Goal: Ask a question

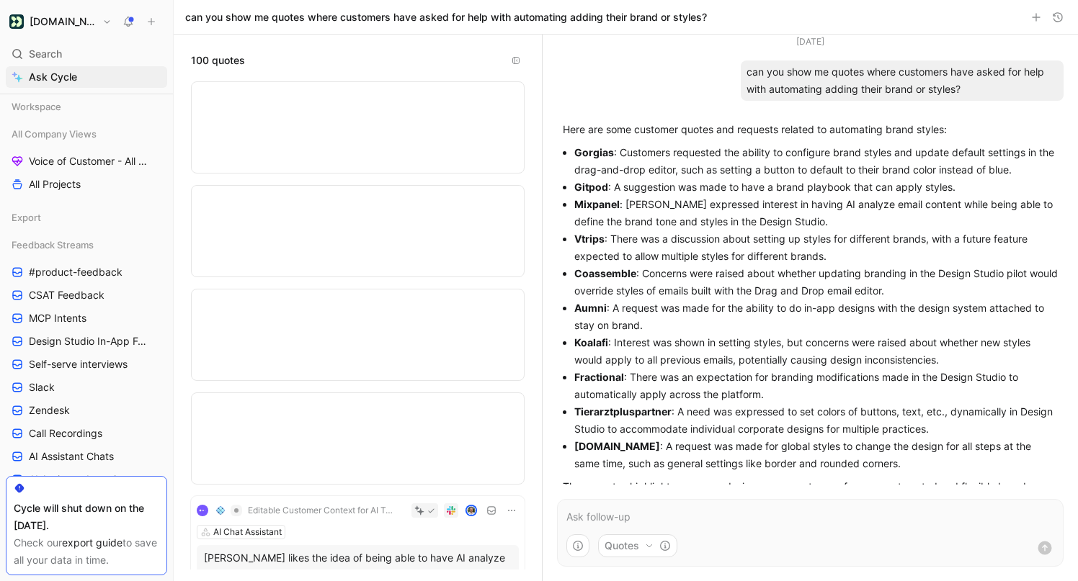
scroll to position [1057, 0]
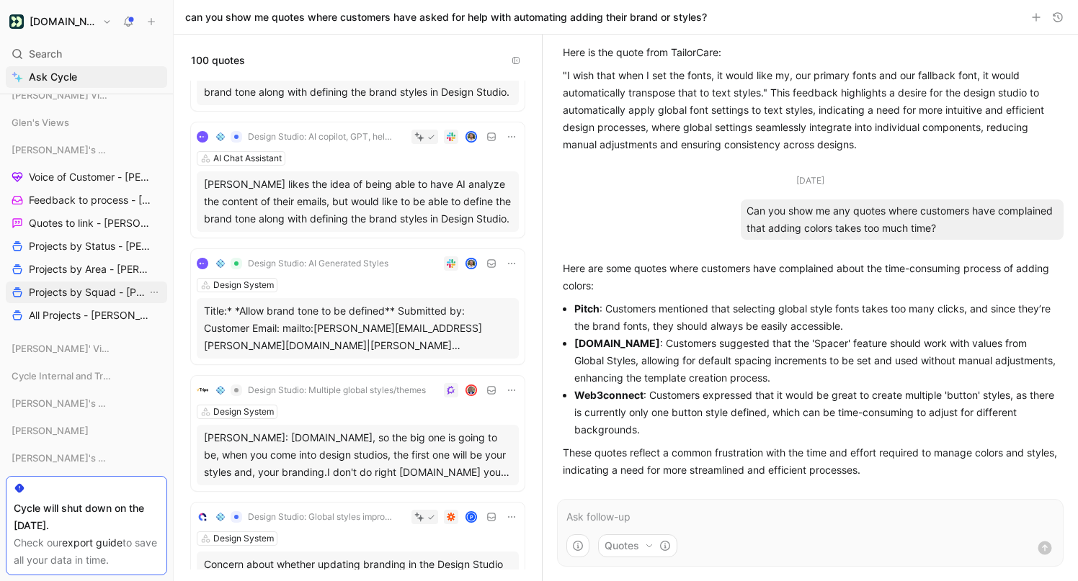
click at [81, 287] on span "Projects by Squad - [PERSON_NAME]" at bounding box center [88, 292] width 118 height 14
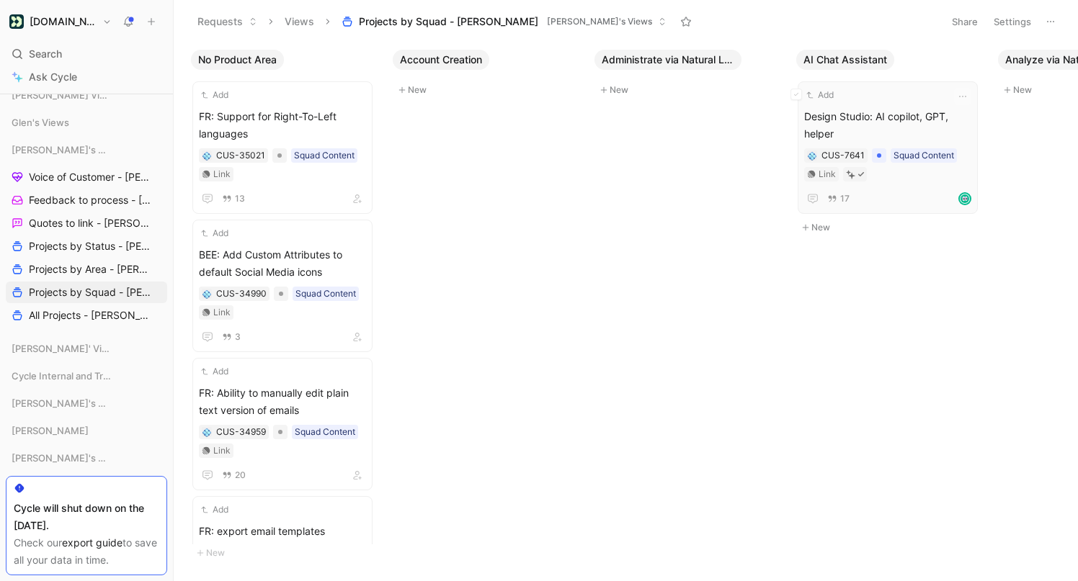
click at [873, 99] on div "Add" at bounding box center [878, 95] width 148 height 14
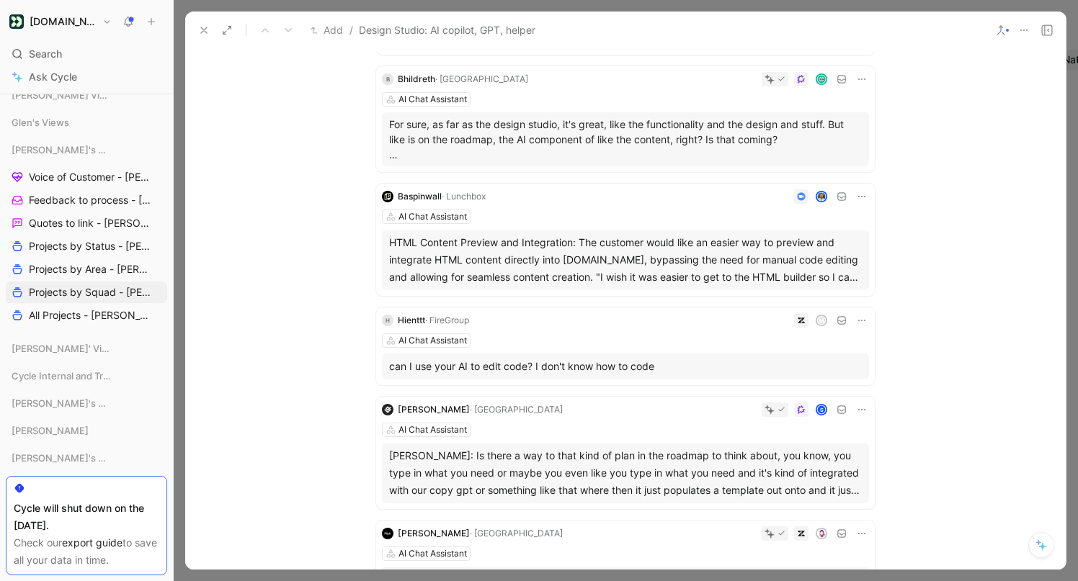
scroll to position [569, 0]
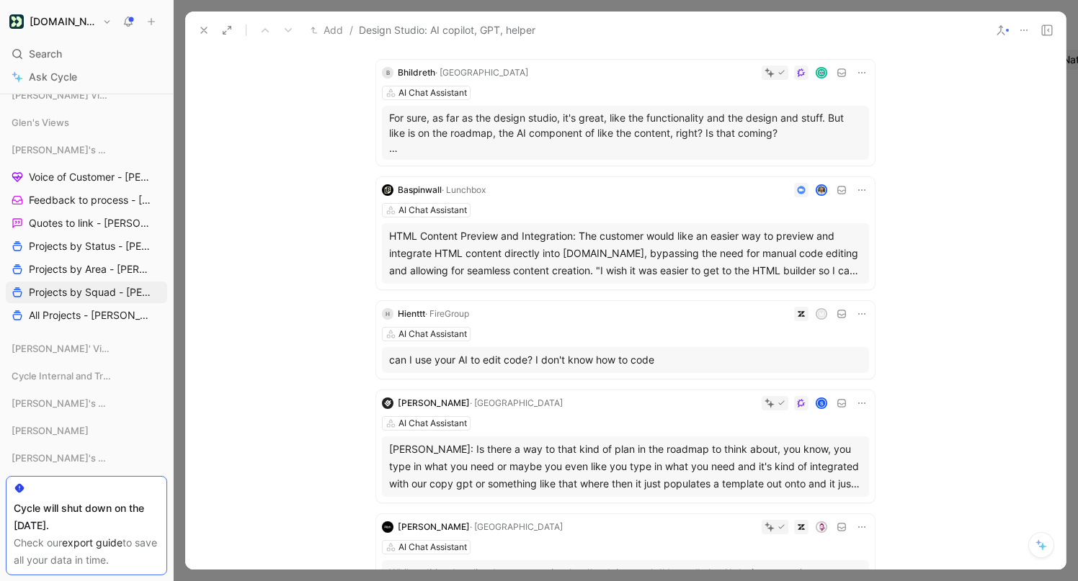
click at [730, 251] on div "HTML Content Preview and Integration: The customer would like an easier way to …" at bounding box center [625, 254] width 473 height 52
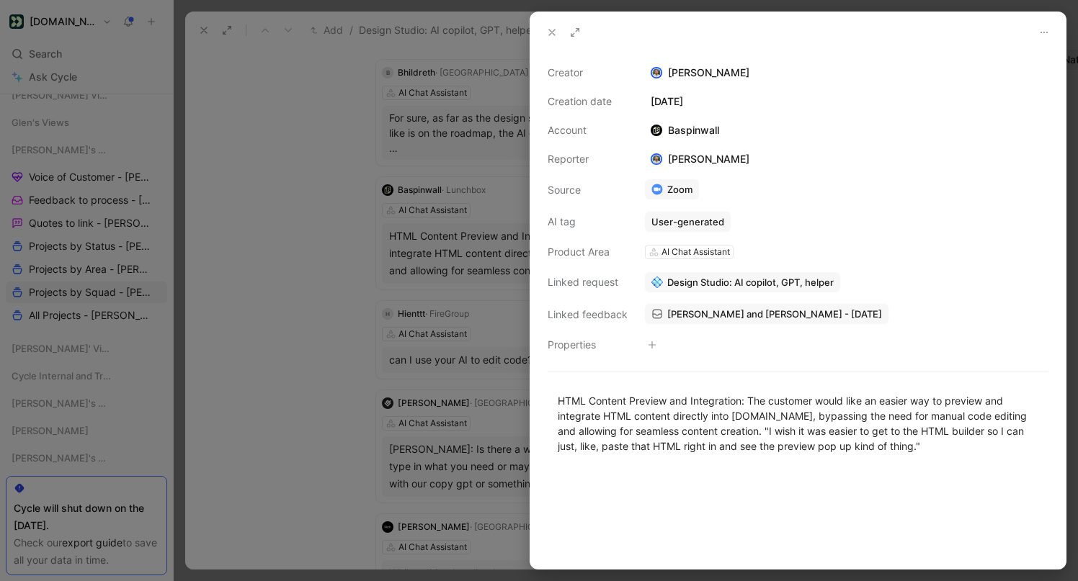
click at [300, 285] on div at bounding box center [539, 290] width 1078 height 581
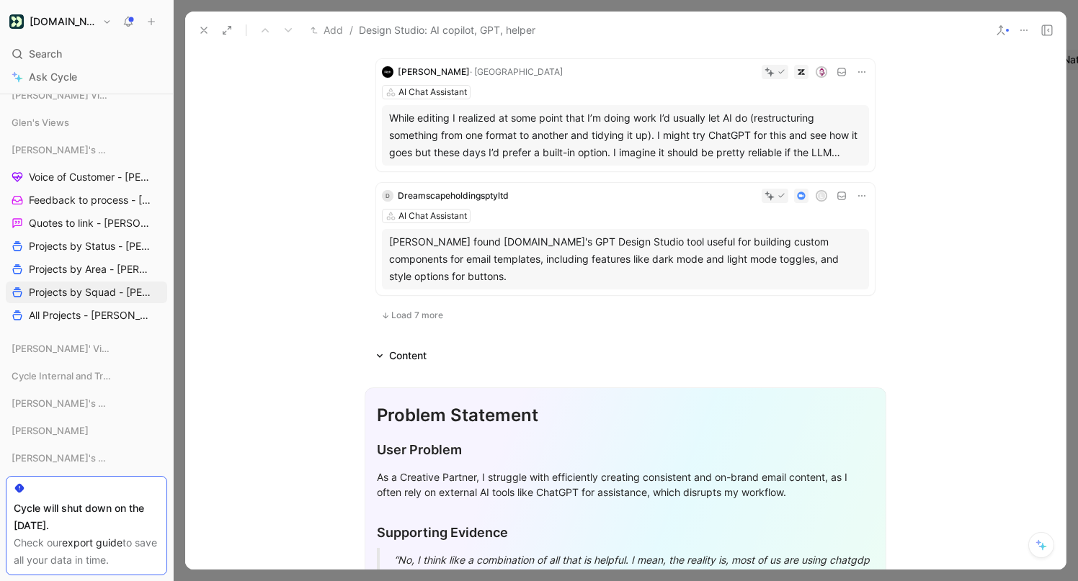
scroll to position [1034, 0]
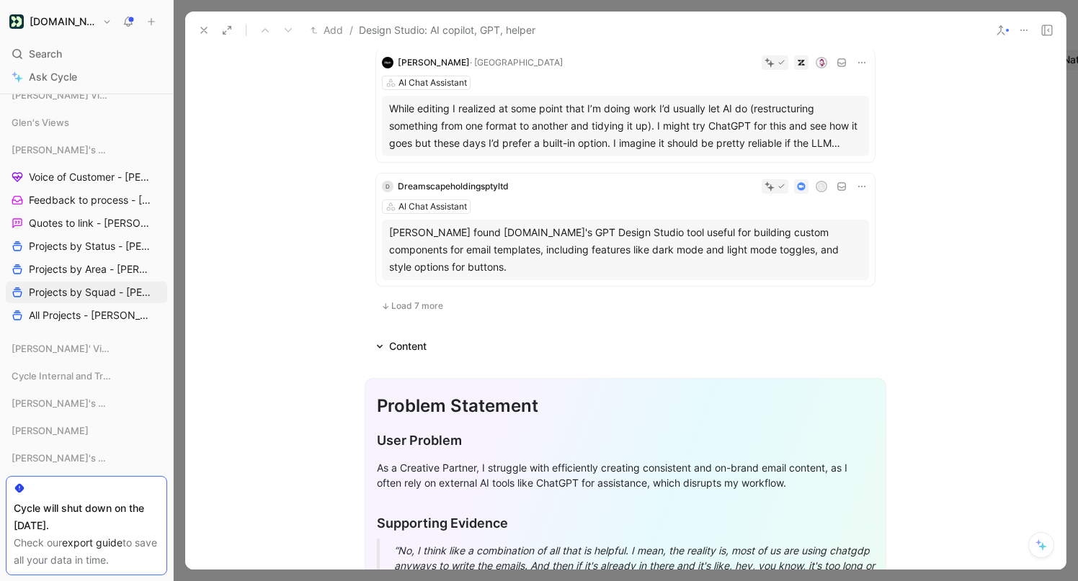
click at [432, 301] on span "Load 7 more" at bounding box center [417, 306] width 52 height 12
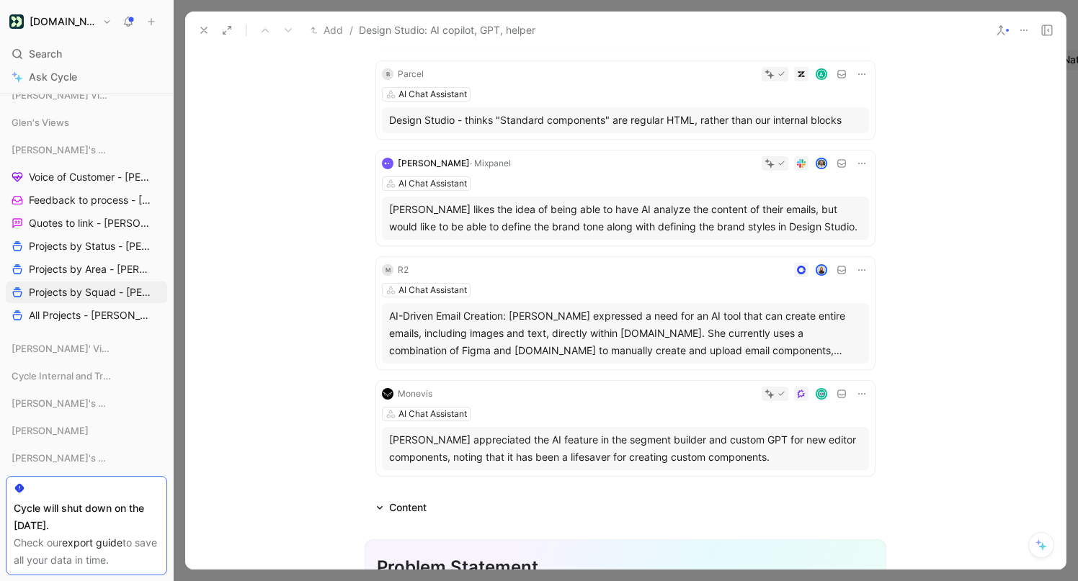
scroll to position [1388, 0]
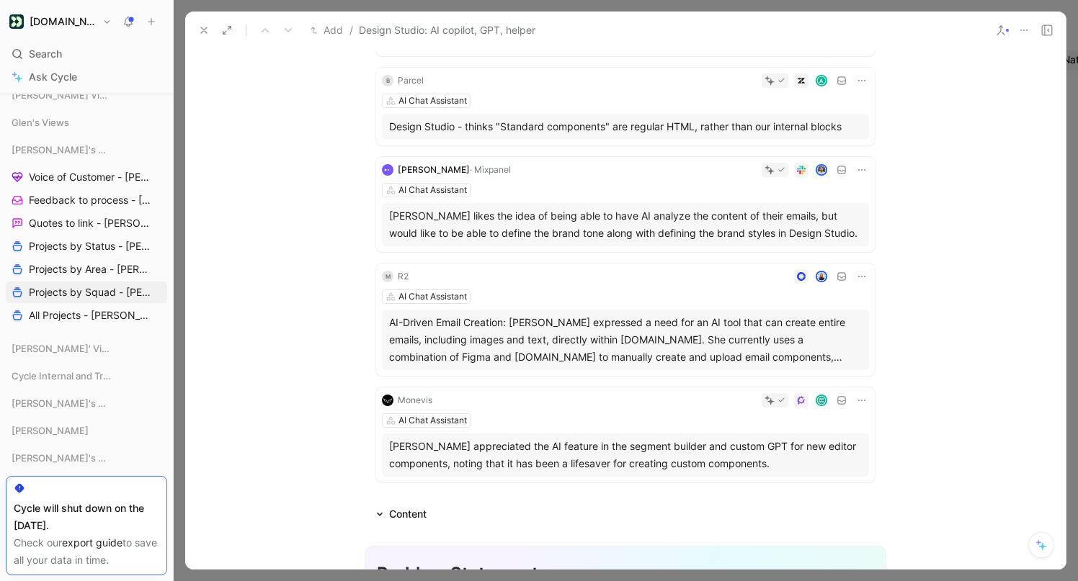
click at [203, 32] on icon at bounding box center [204, 30] width 12 height 12
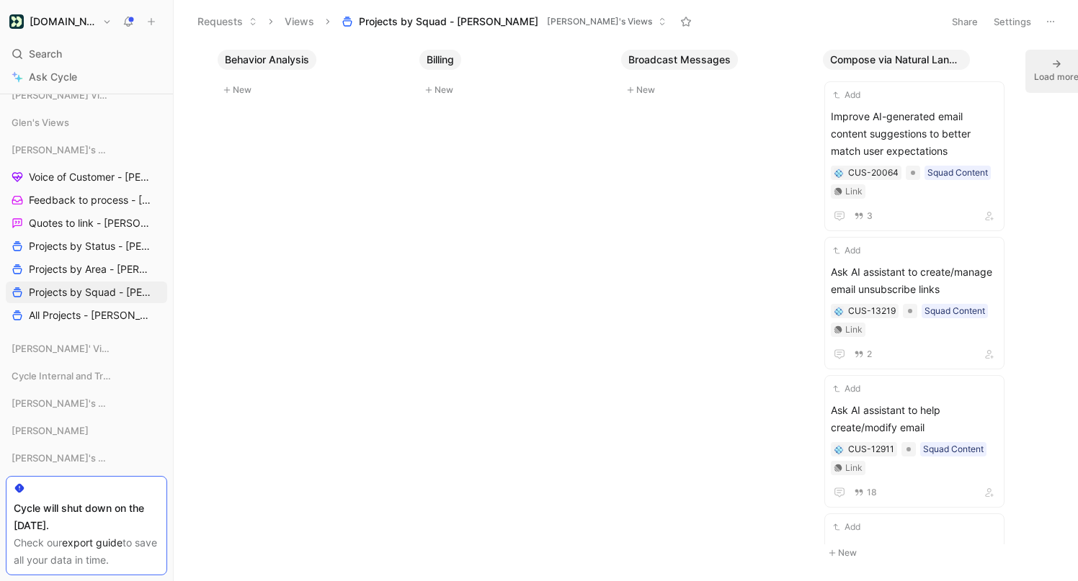
scroll to position [0, 1406]
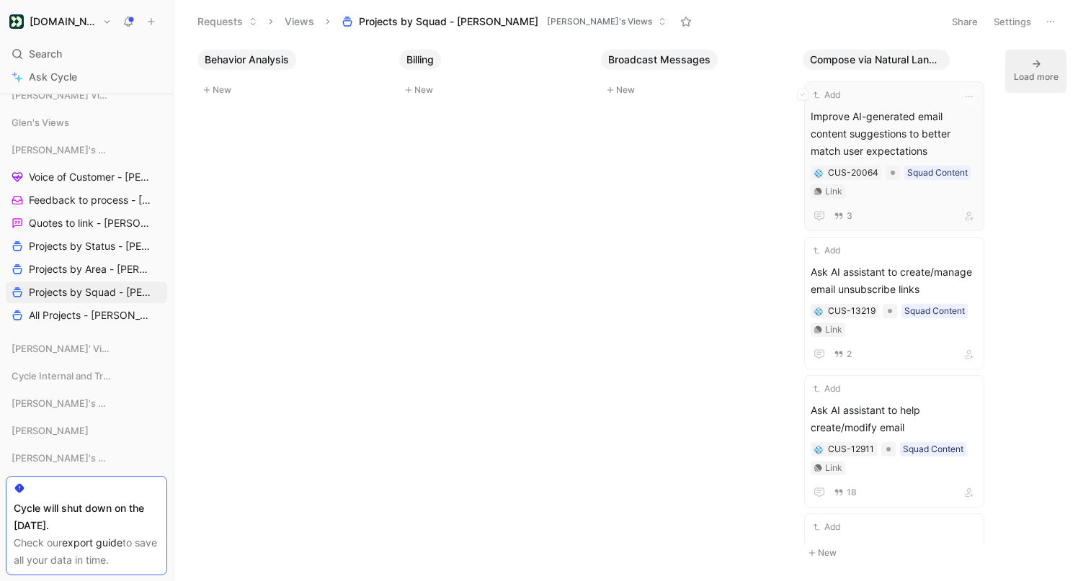
click at [875, 129] on span "Improve AI-generated email content suggestions to better match user expectations" at bounding box center [894, 134] width 167 height 52
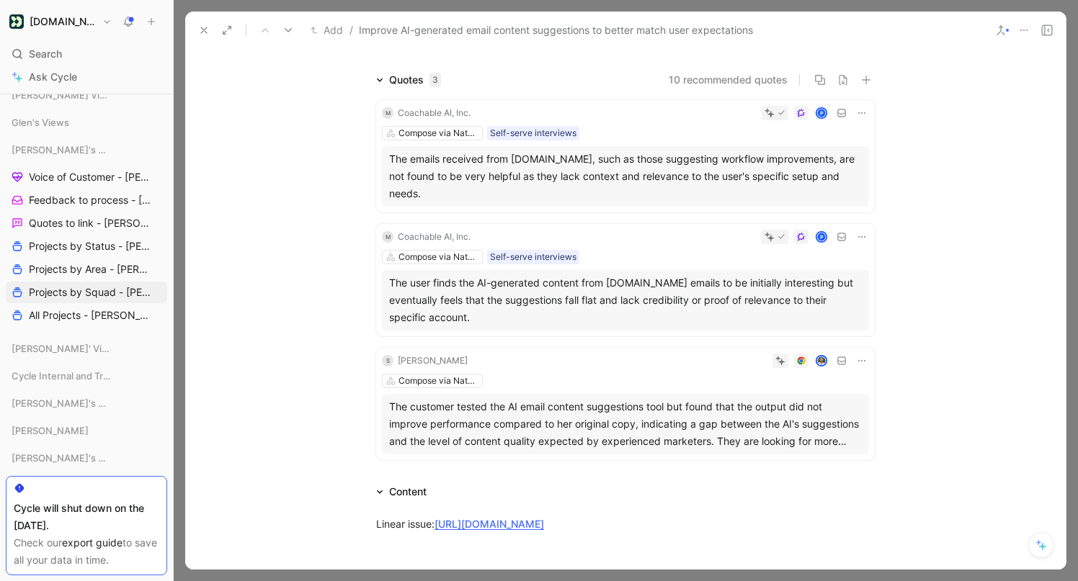
scroll to position [122, 0]
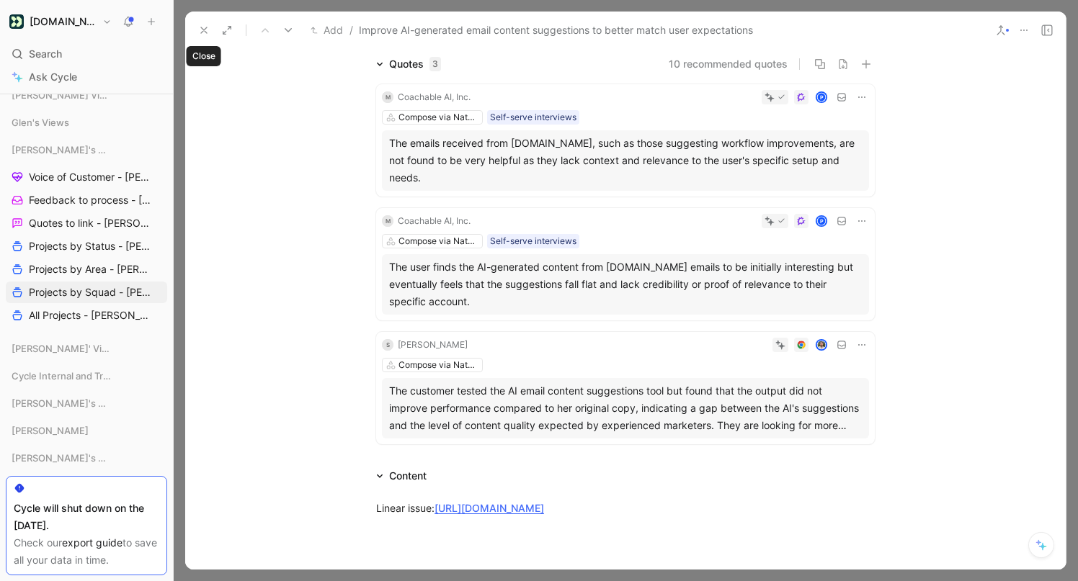
click at [210, 31] on button at bounding box center [204, 30] width 20 height 20
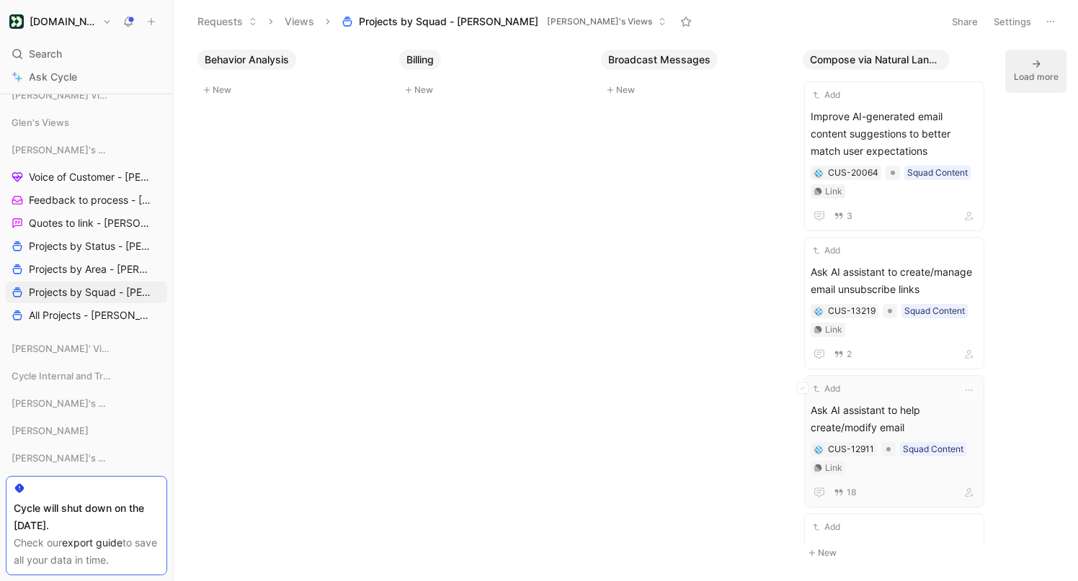
click at [891, 403] on span "Ask AI assistant to help create/modify email" at bounding box center [894, 419] width 167 height 35
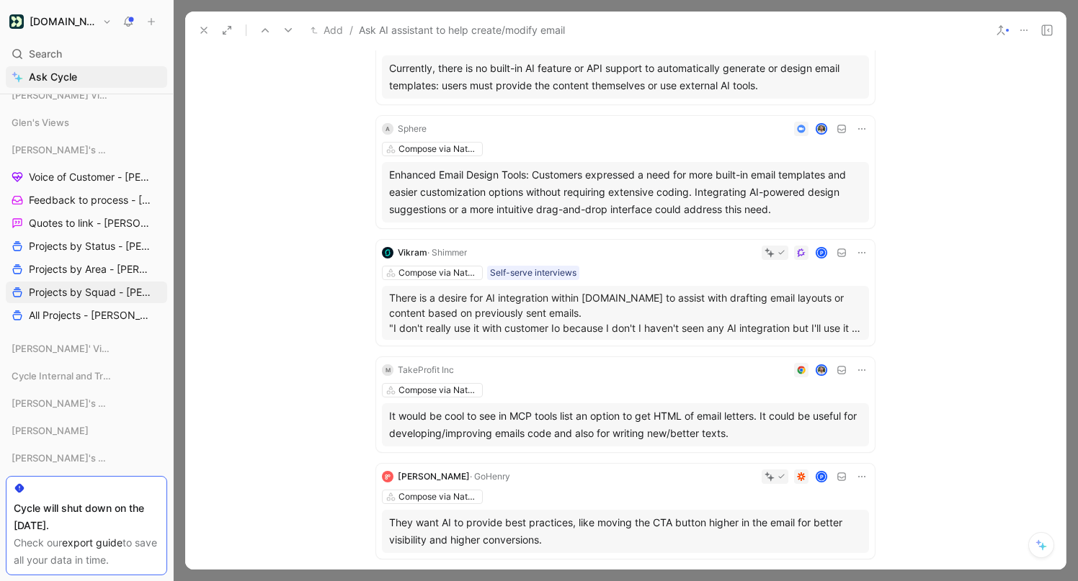
scroll to position [782, 0]
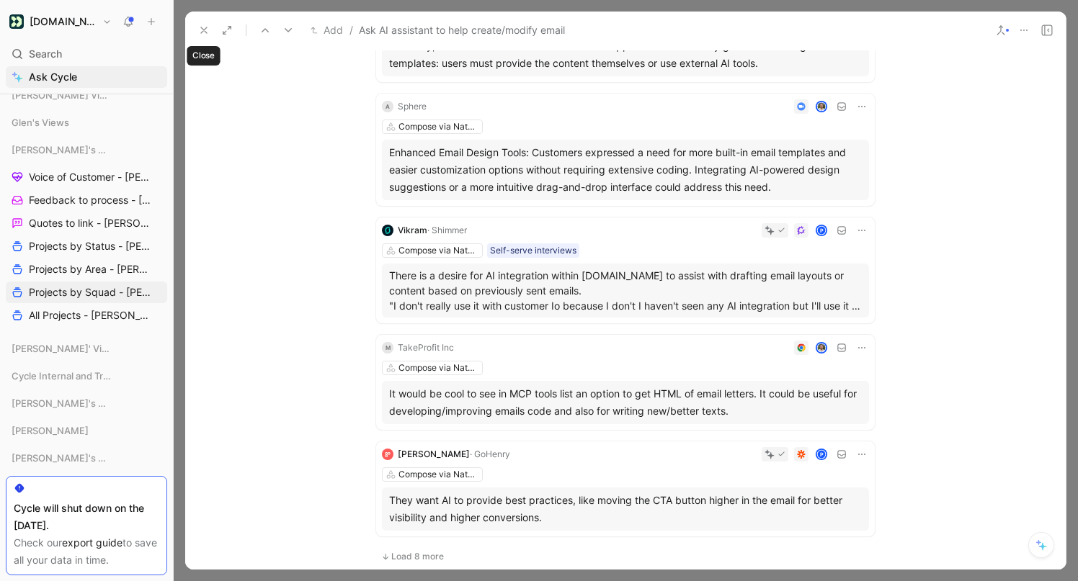
click at [207, 32] on icon at bounding box center [204, 30] width 12 height 12
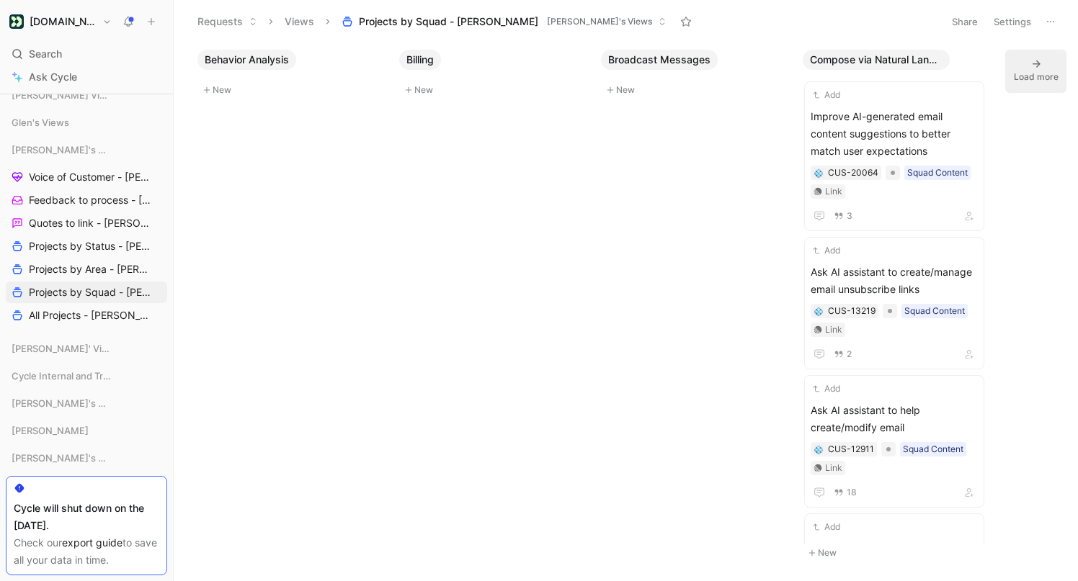
click at [1033, 76] on div "Load more" at bounding box center [1036, 77] width 45 height 14
click at [107, 269] on span "Projects by Area - [PERSON_NAME]" at bounding box center [88, 269] width 118 height 14
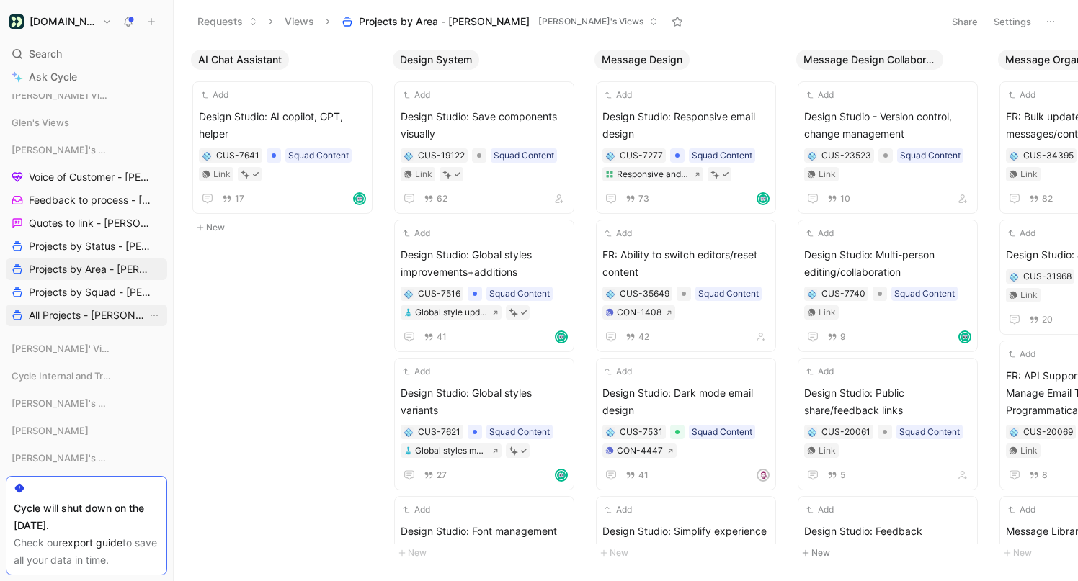
click at [117, 315] on span "All Projects - [PERSON_NAME]" at bounding box center [88, 315] width 118 height 14
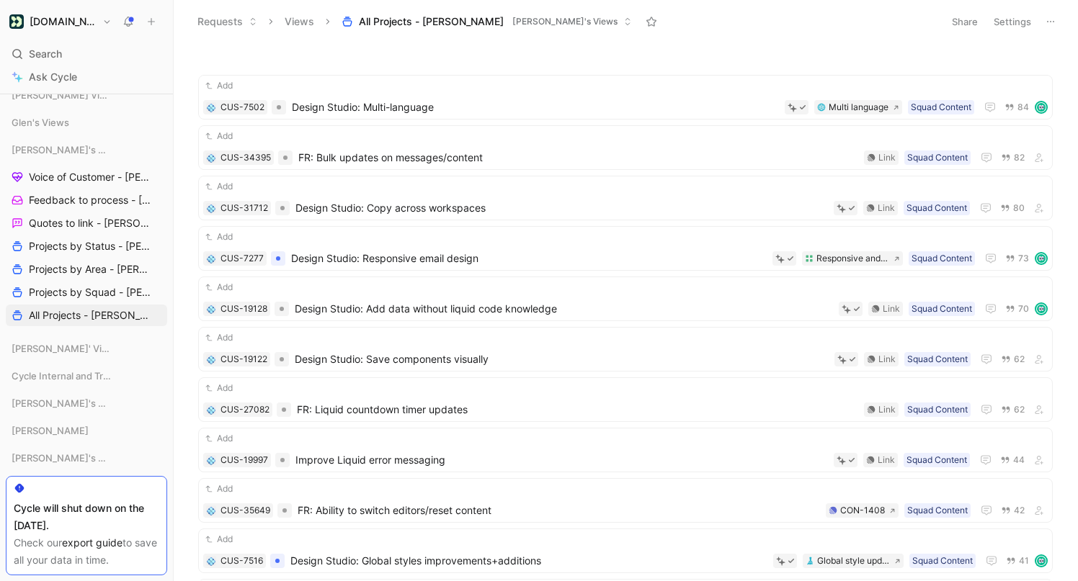
click at [1009, 15] on button "Settings" at bounding box center [1012, 22] width 50 height 20
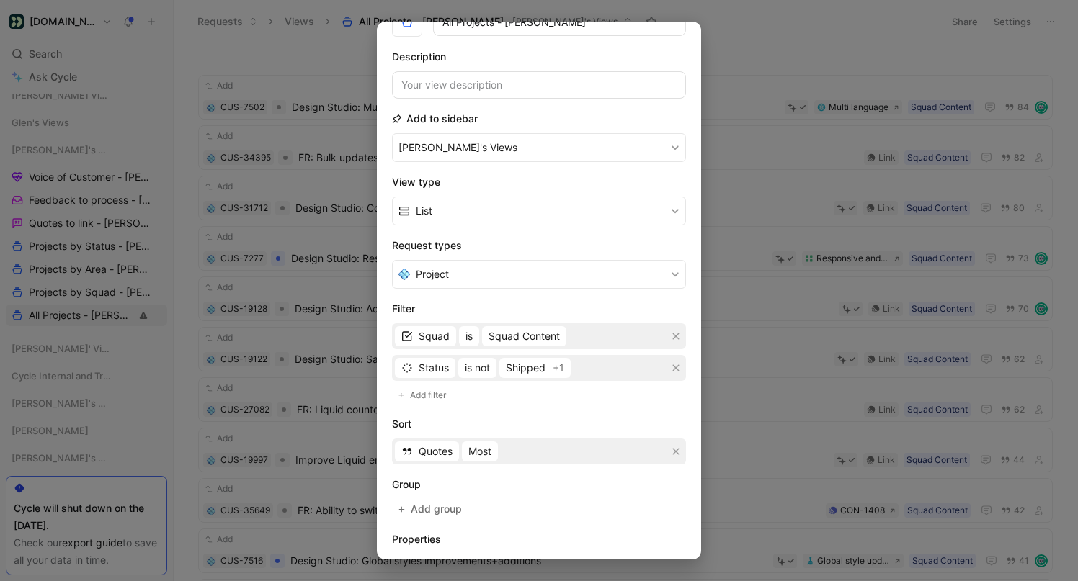
scroll to position [171, 0]
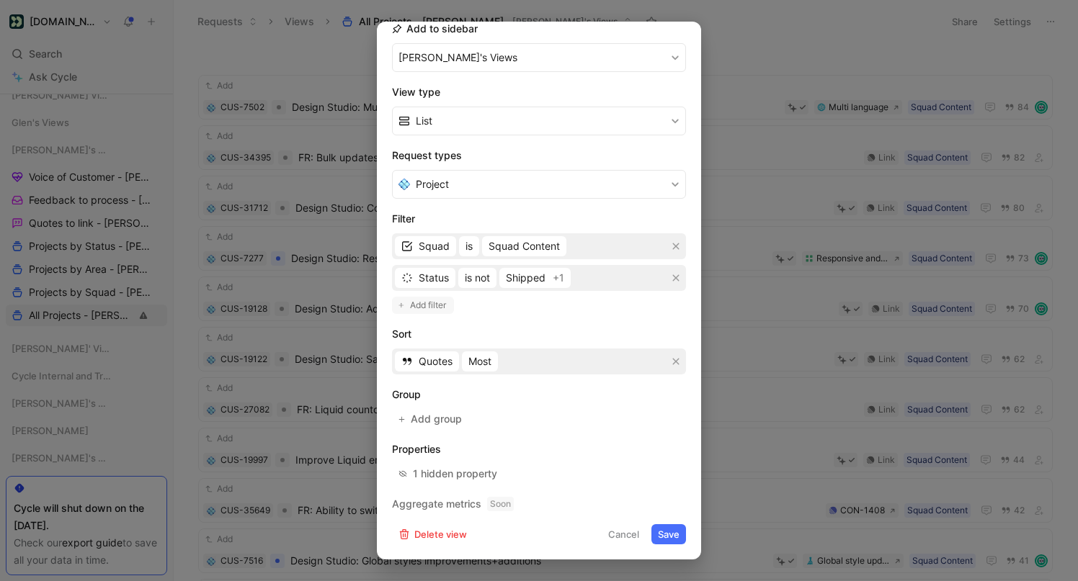
click at [434, 304] on span "Add filter" at bounding box center [428, 305] width 37 height 14
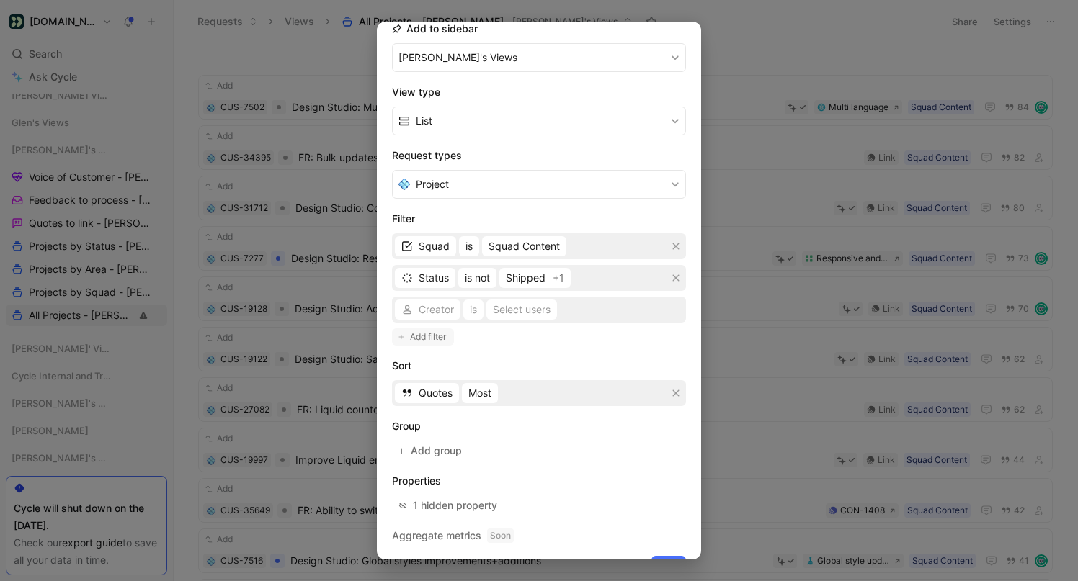
click at [434, 304] on div "Creator is Select users" at bounding box center [539, 310] width 294 height 26
click at [434, 311] on div "Creator is Select users" at bounding box center [539, 310] width 294 height 26
click at [427, 312] on span "Creator" at bounding box center [436, 309] width 35 height 17
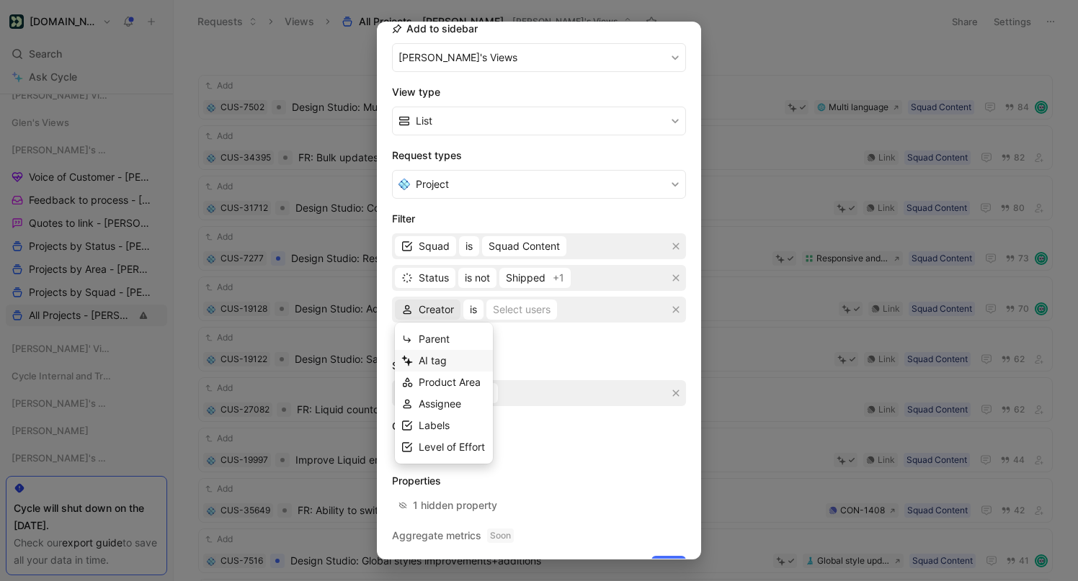
click at [450, 354] on div "AI tag" at bounding box center [453, 360] width 68 height 17
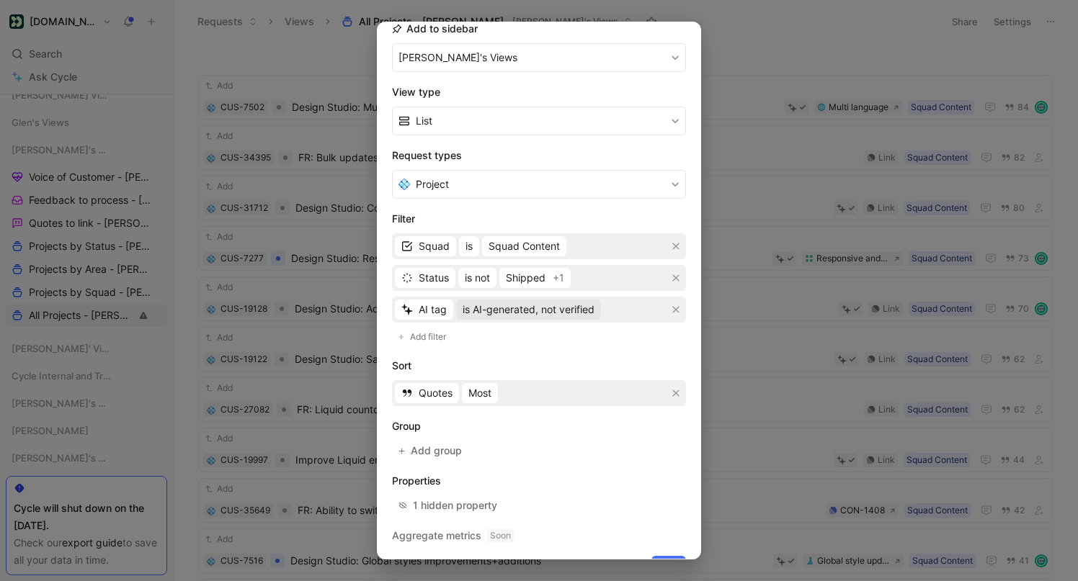
click at [527, 311] on span "is AI-generated, not verified" at bounding box center [529, 309] width 132 height 17
click at [434, 314] on span "AI tag" at bounding box center [433, 309] width 28 height 17
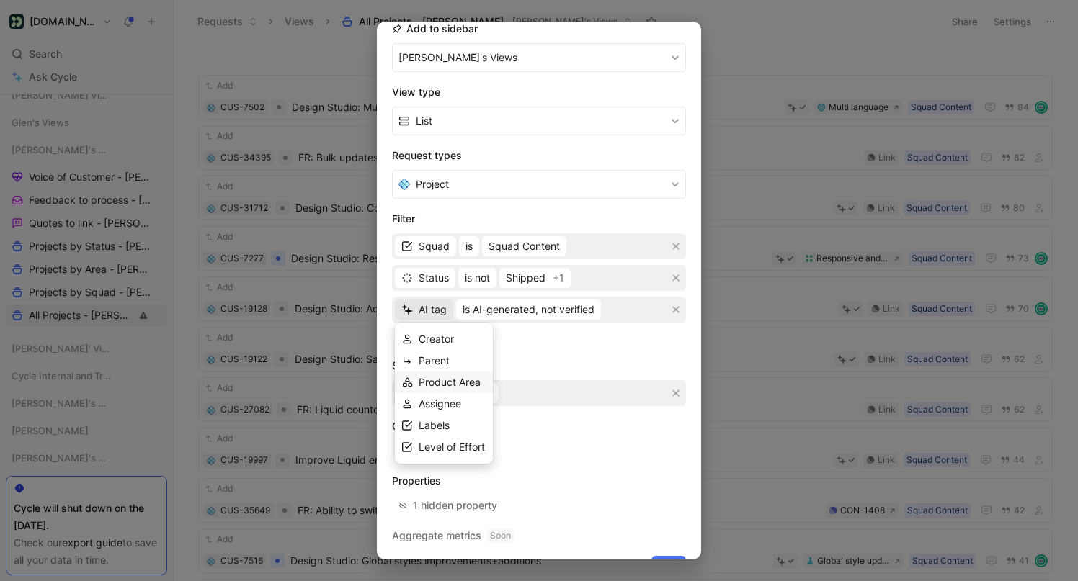
click at [439, 380] on span "Product Area" at bounding box center [450, 382] width 62 height 12
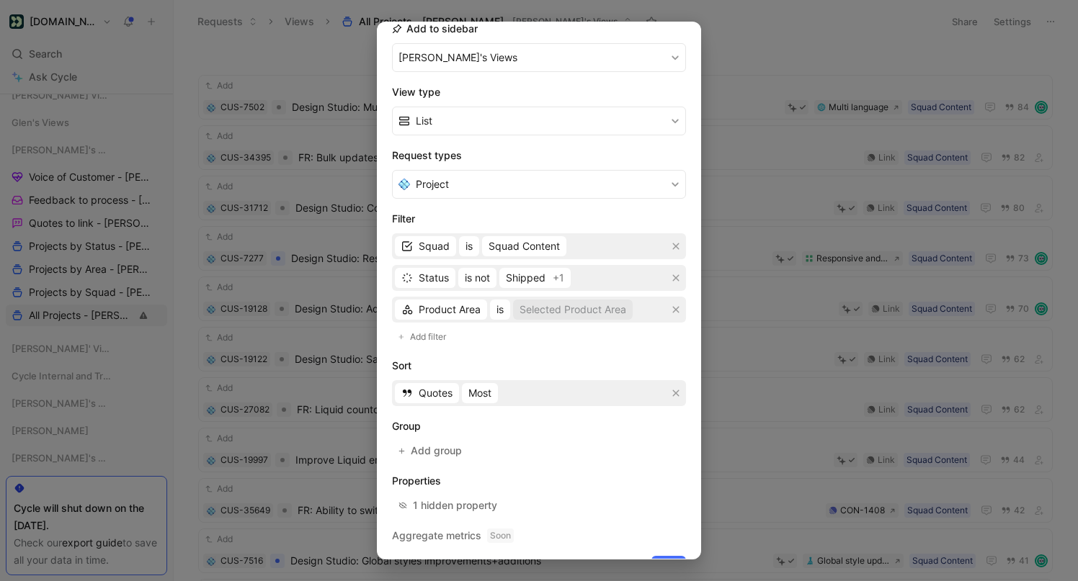
click at [551, 313] on div "Selected Product Area" at bounding box center [572, 309] width 107 height 17
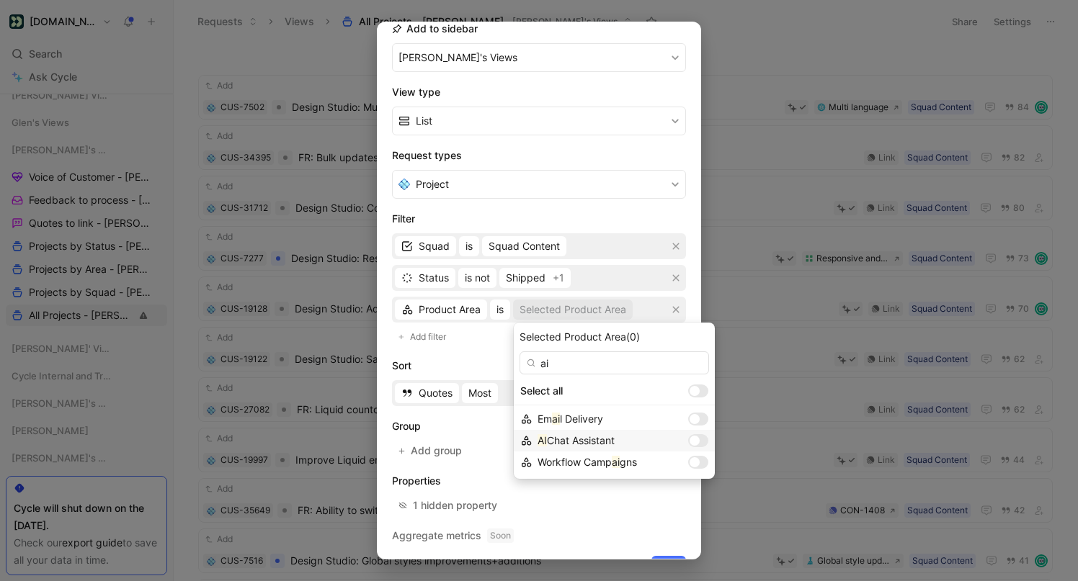
click at [688, 442] on div at bounding box center [698, 440] width 20 height 13
click at [581, 367] on input "ai" at bounding box center [613, 363] width 189 height 23
type input "a"
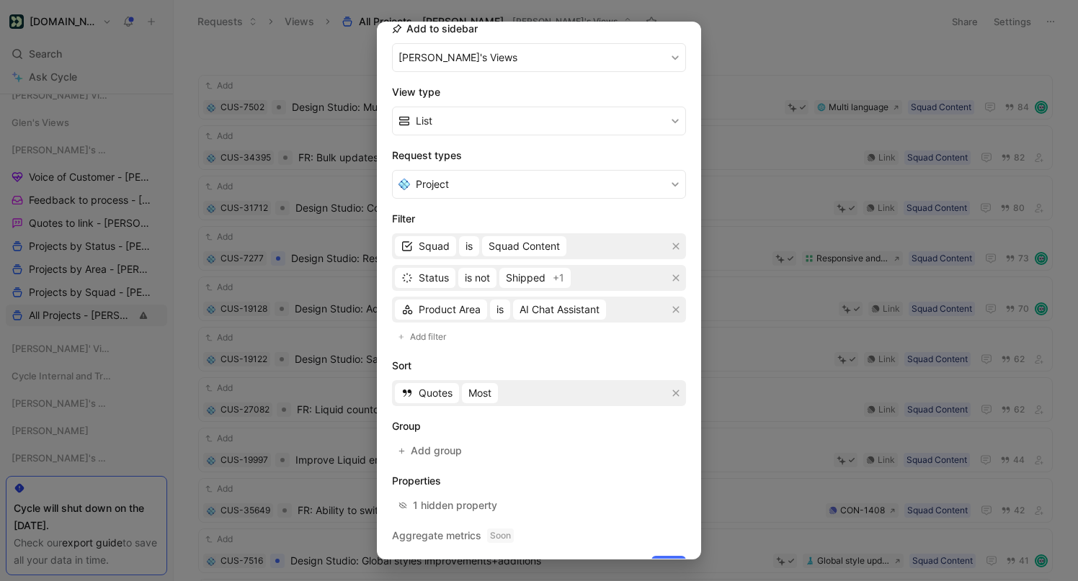
scroll to position [202, 0]
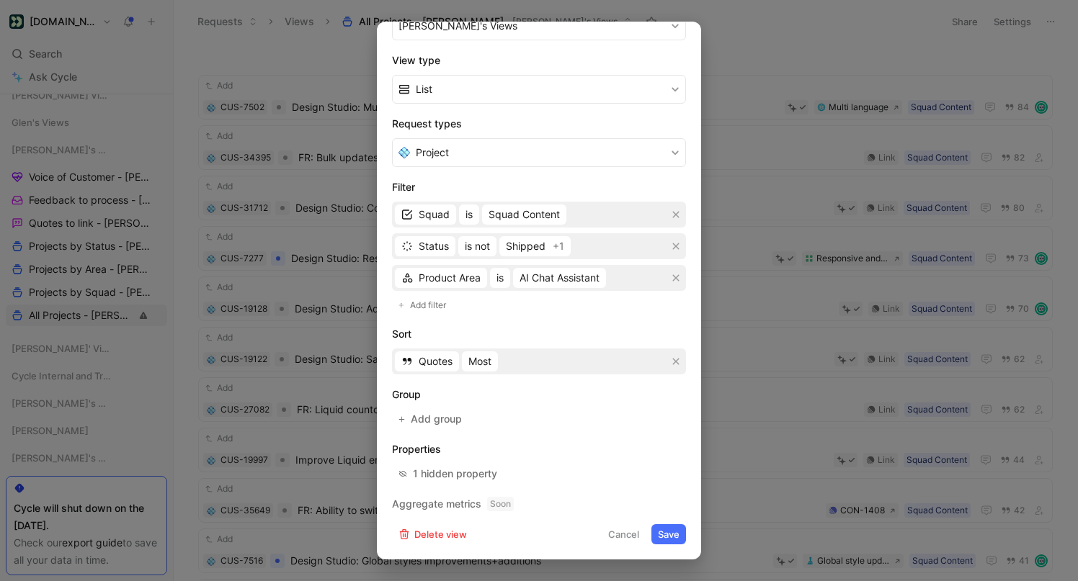
click at [668, 535] on button "Save" at bounding box center [668, 534] width 35 height 20
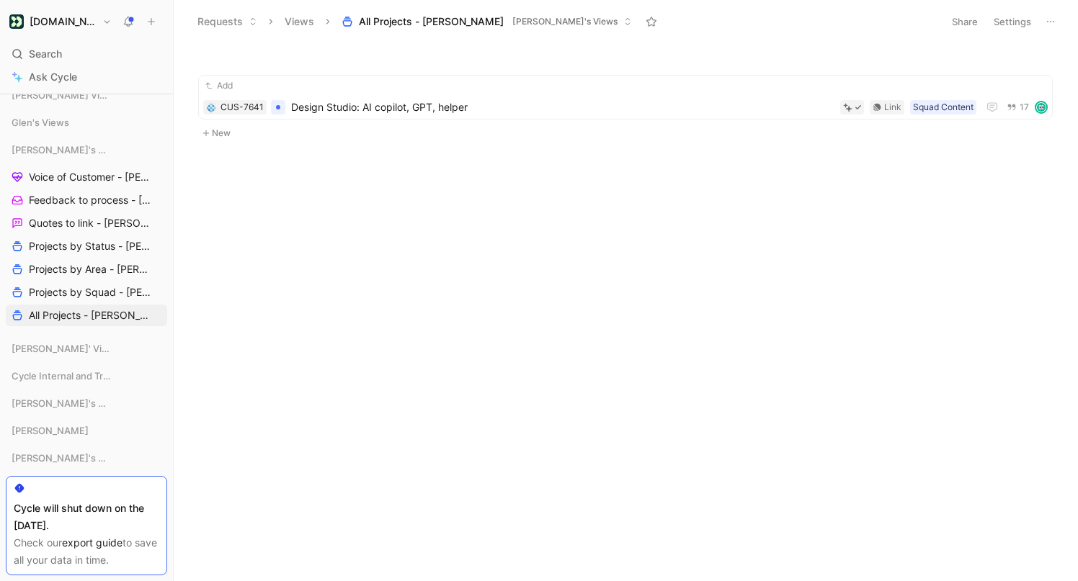
click at [1017, 25] on button "Settings" at bounding box center [1012, 22] width 50 height 20
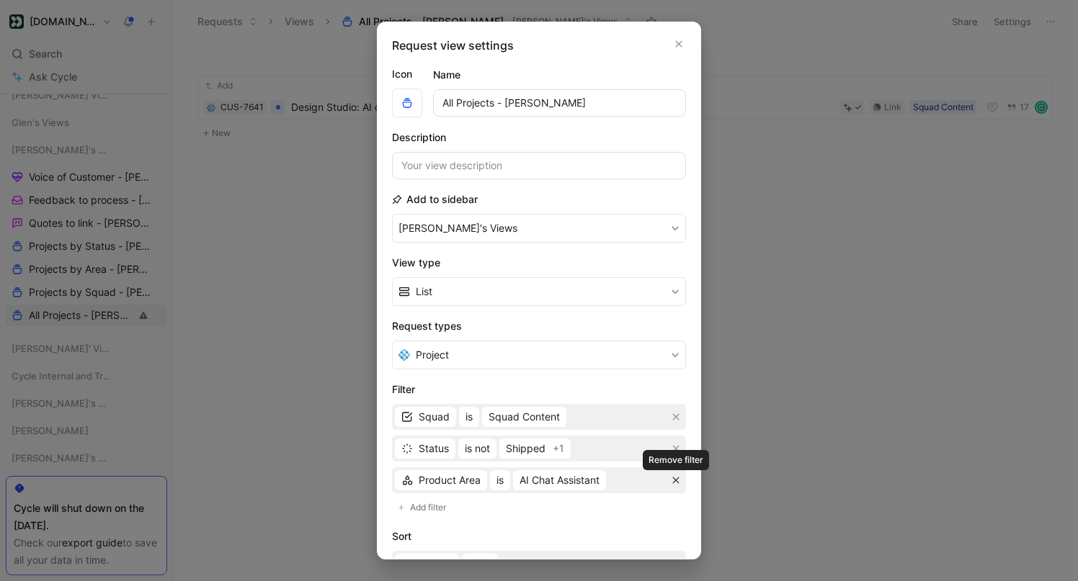
click at [681, 479] on button "button" at bounding box center [676, 480] width 14 height 14
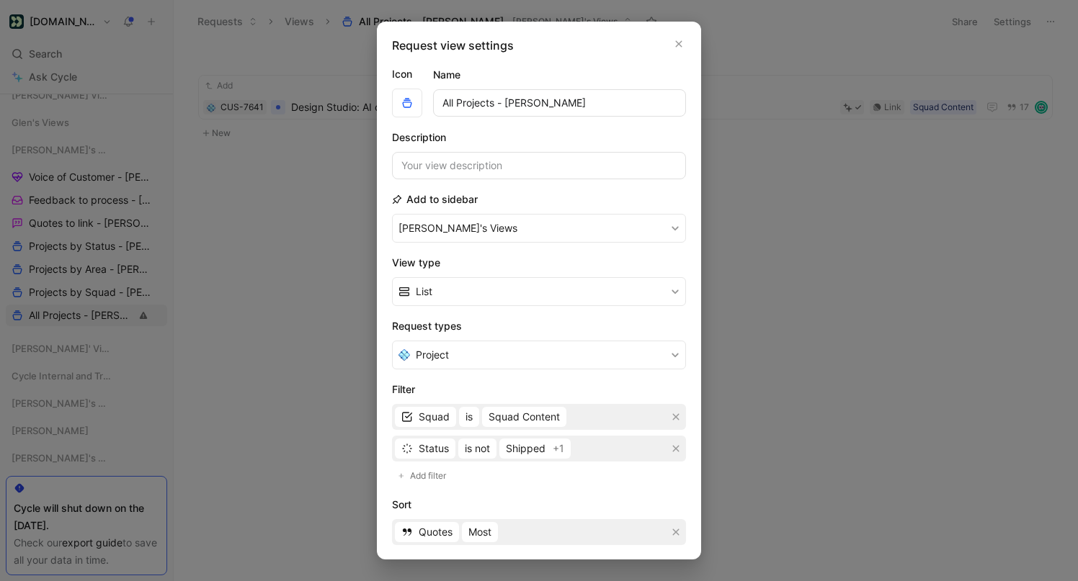
click at [264, 264] on div at bounding box center [539, 290] width 1078 height 581
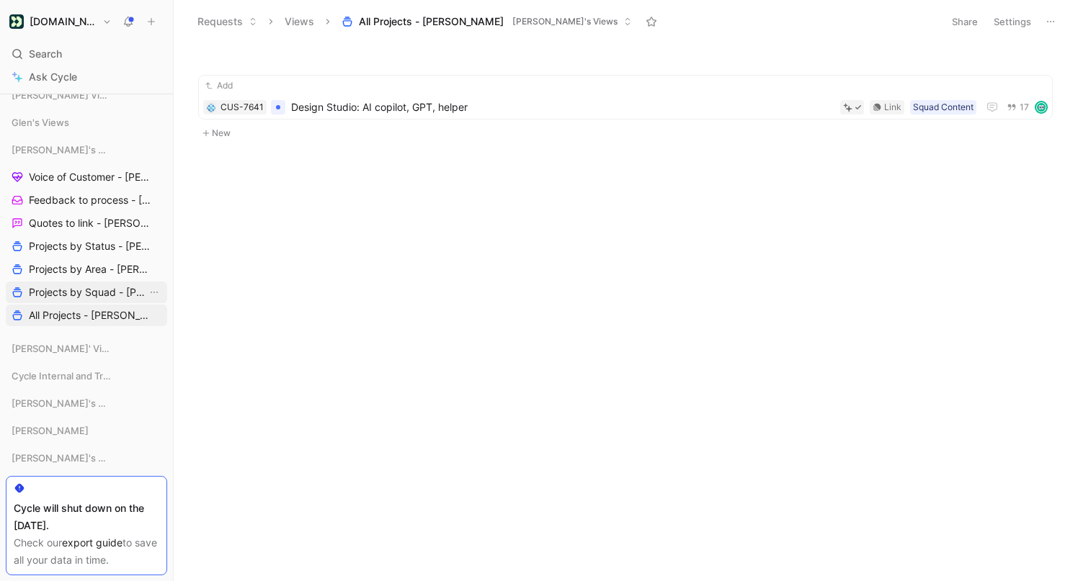
click at [104, 288] on span "Projects by Squad - [PERSON_NAME]" at bounding box center [88, 292] width 118 height 14
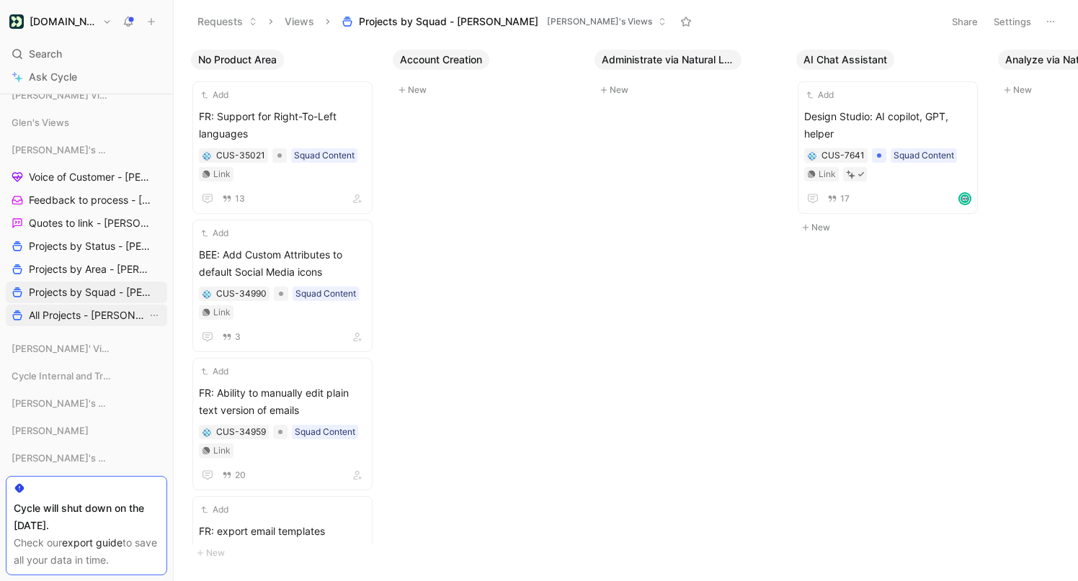
click at [99, 324] on link "All Projects - [PERSON_NAME]" at bounding box center [86, 316] width 161 height 22
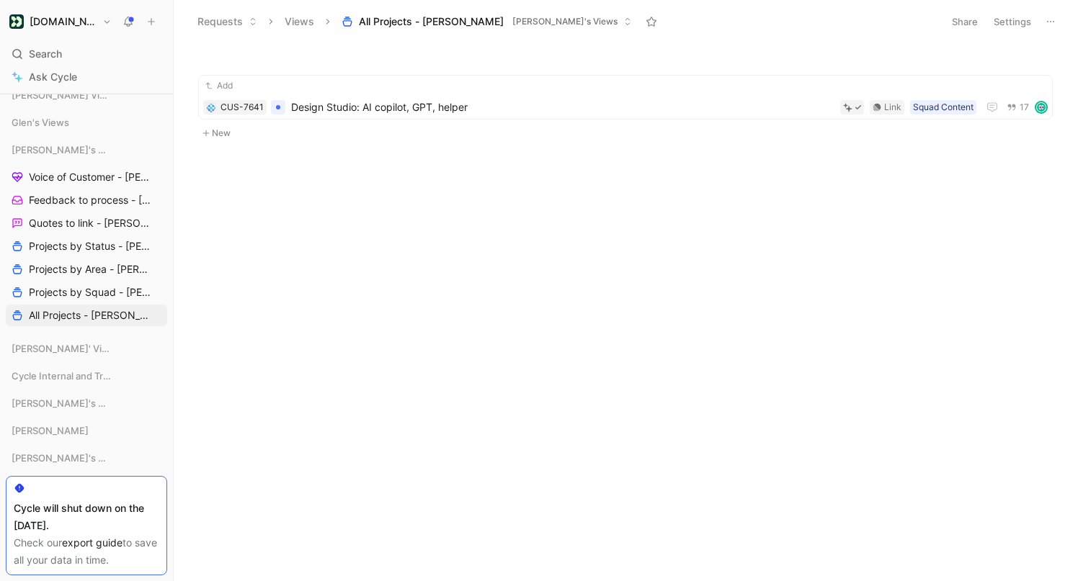
click at [1001, 29] on button "Settings" at bounding box center [1012, 22] width 50 height 20
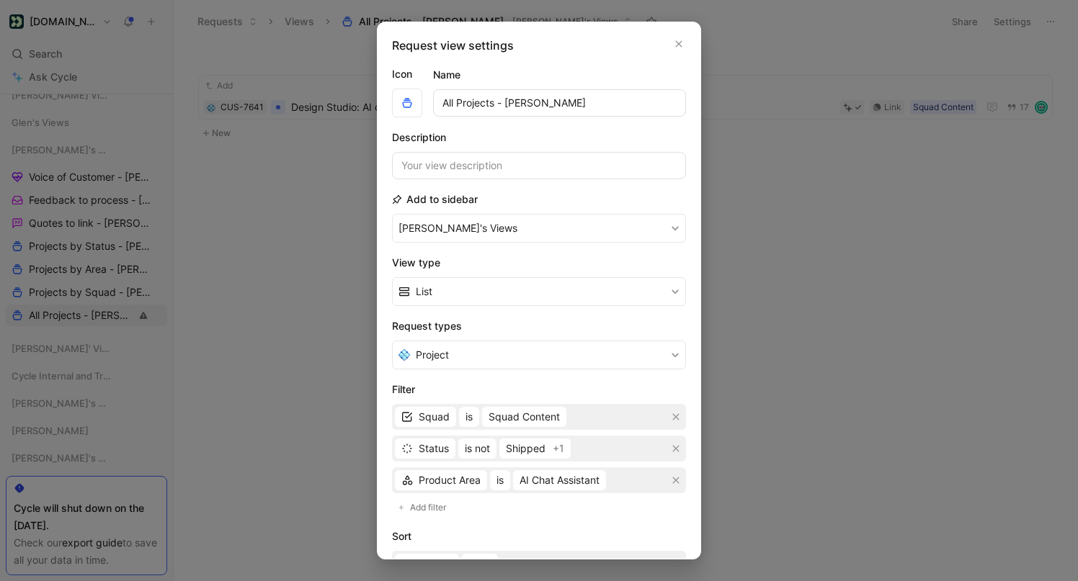
scroll to position [202, 0]
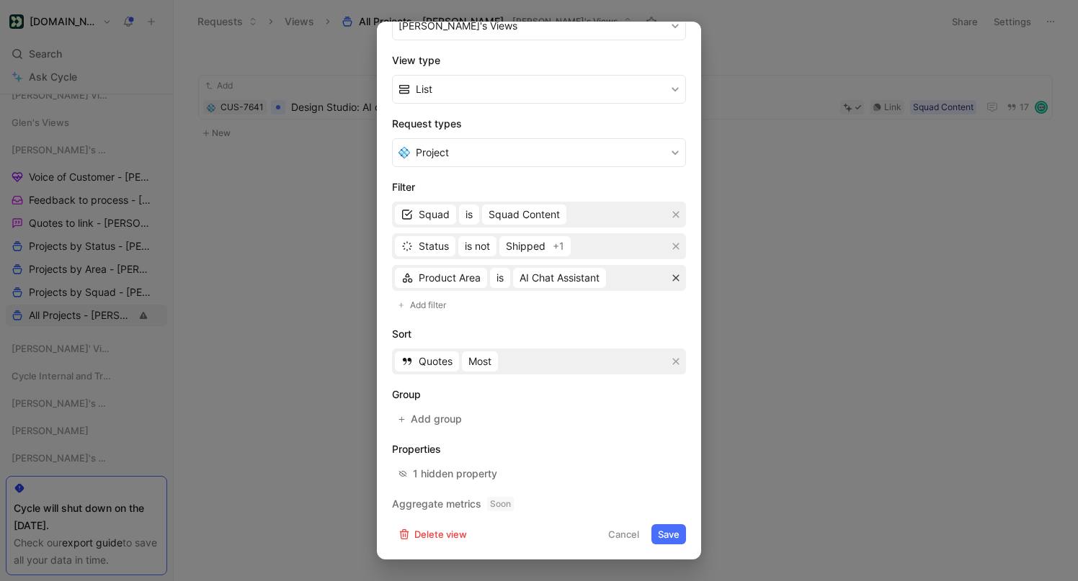
click at [677, 278] on icon "button" at bounding box center [676, 278] width 6 height 6
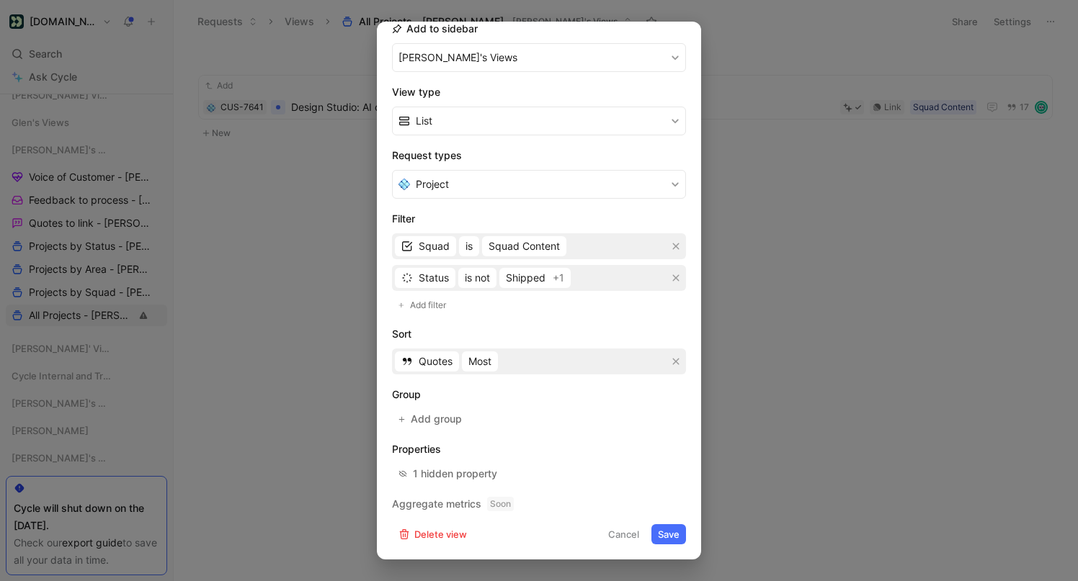
scroll to position [171, 0]
click at [674, 531] on button "Save" at bounding box center [668, 534] width 35 height 20
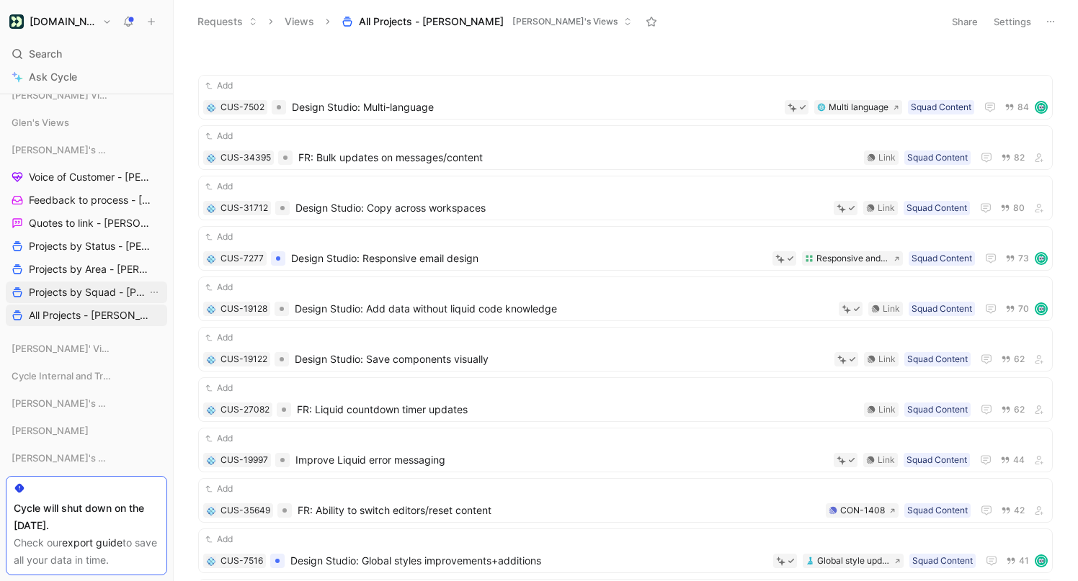
click at [105, 296] on span "Projects by Squad - [PERSON_NAME]" at bounding box center [88, 292] width 118 height 14
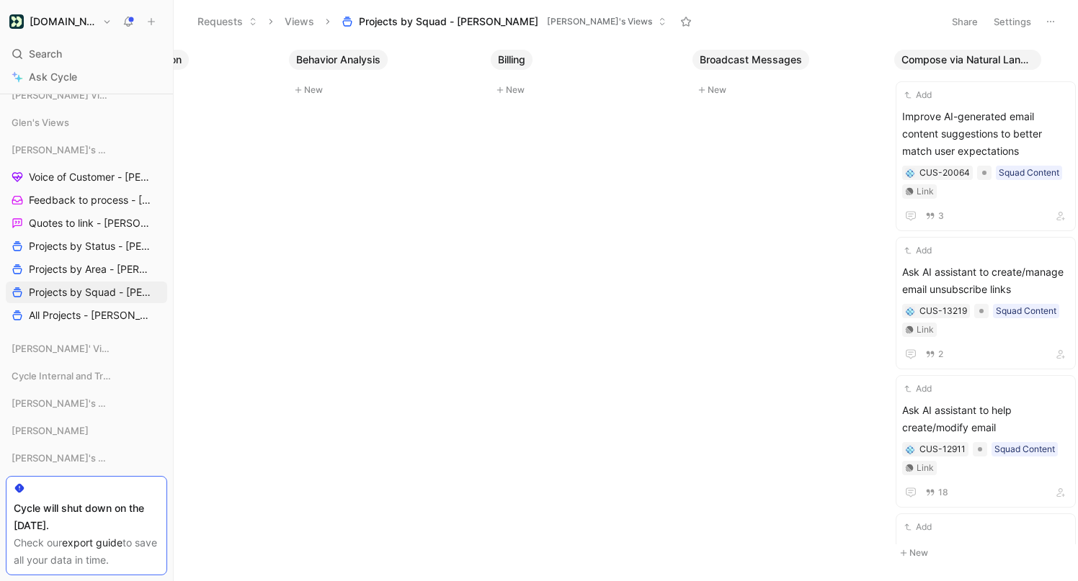
scroll to position [0, 1406]
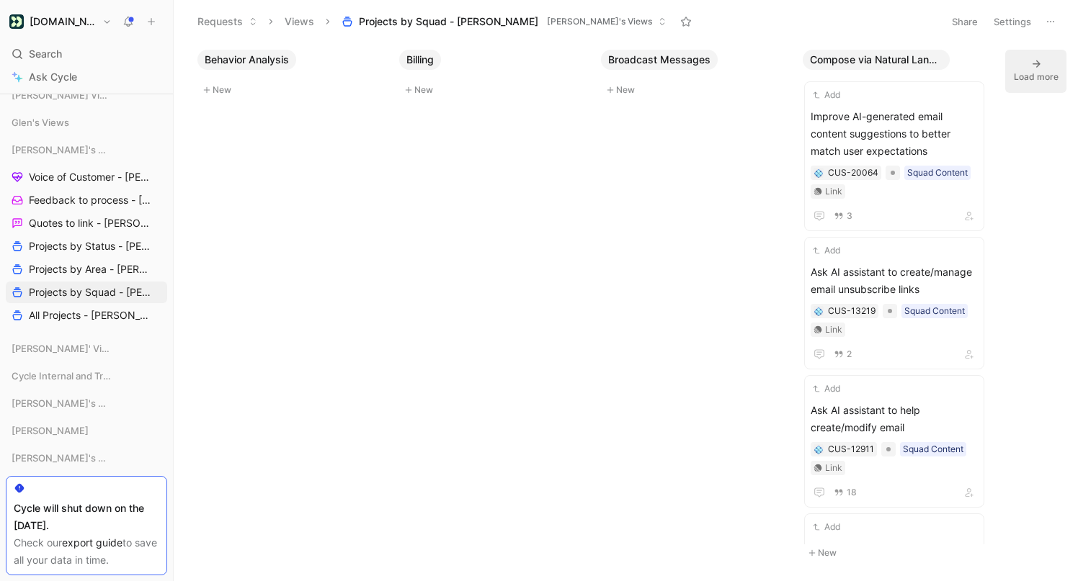
click at [1036, 73] on div "Load more" at bounding box center [1036, 77] width 45 height 14
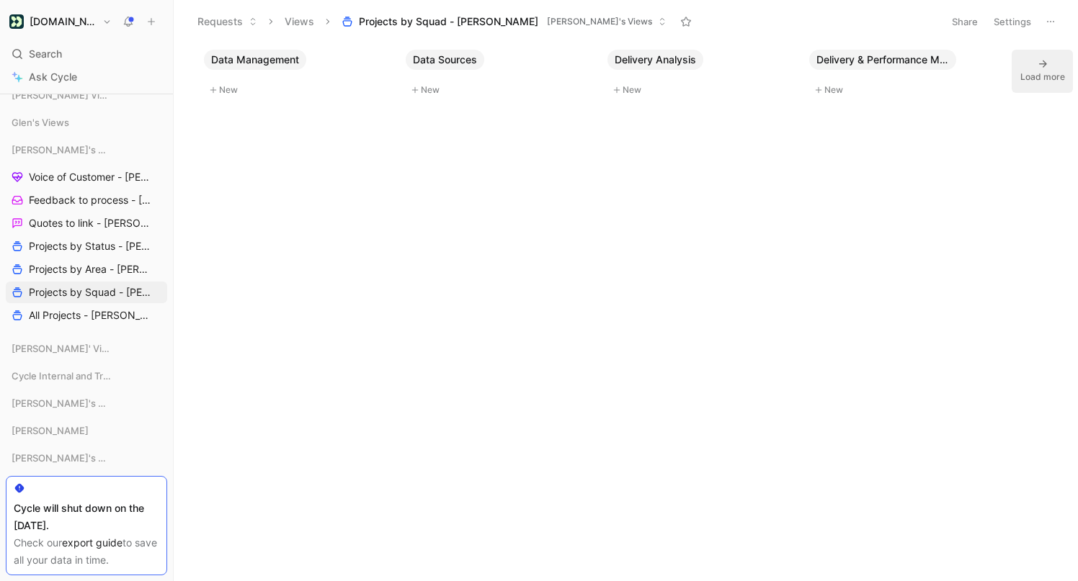
scroll to position [0, 3423]
click at [1039, 63] on icon at bounding box center [1036, 64] width 8 height 7
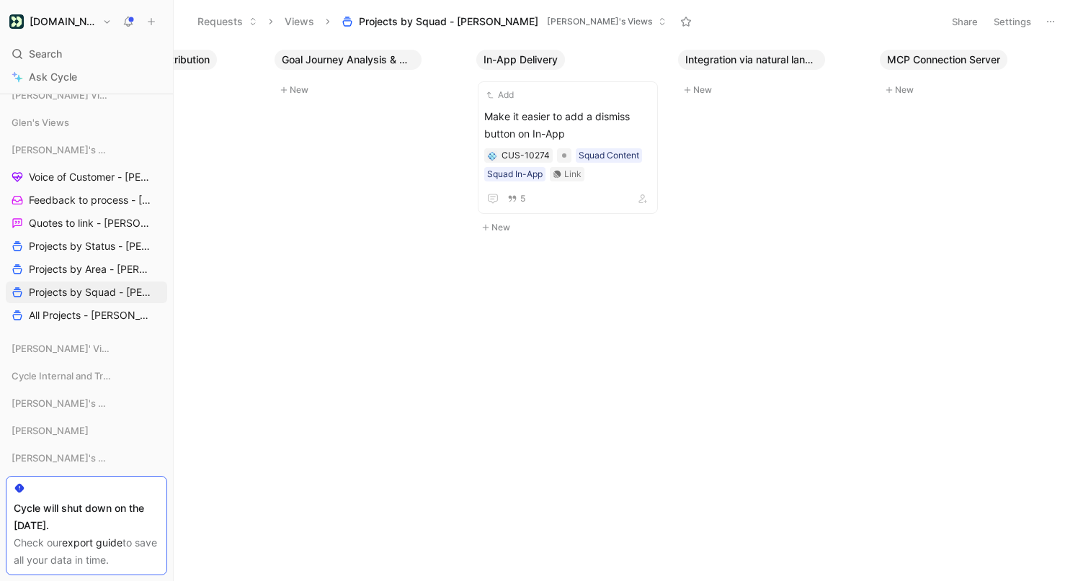
scroll to position [0, 5440]
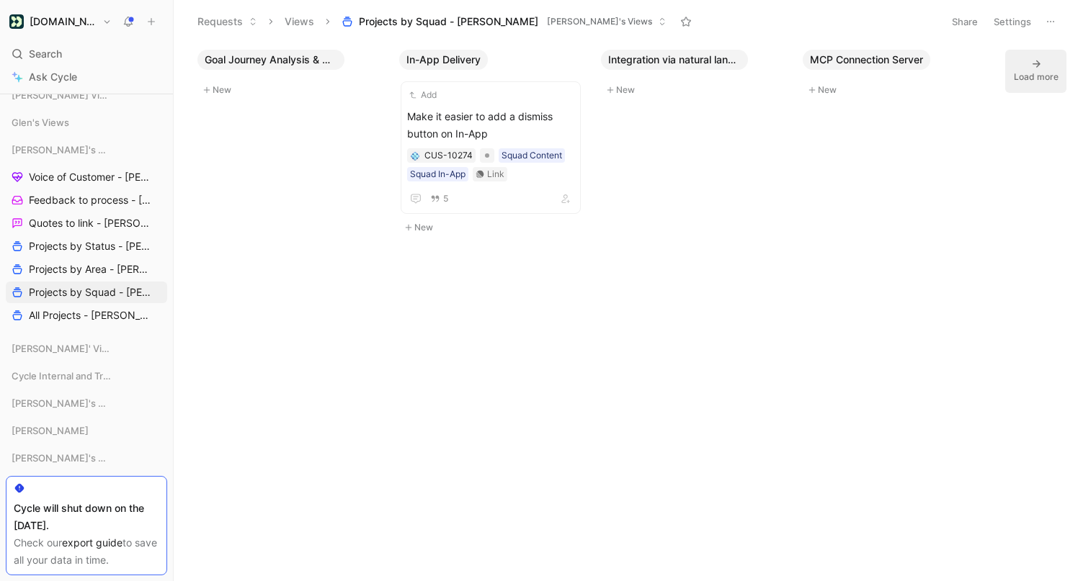
click at [1040, 60] on icon at bounding box center [1036, 64] width 12 height 12
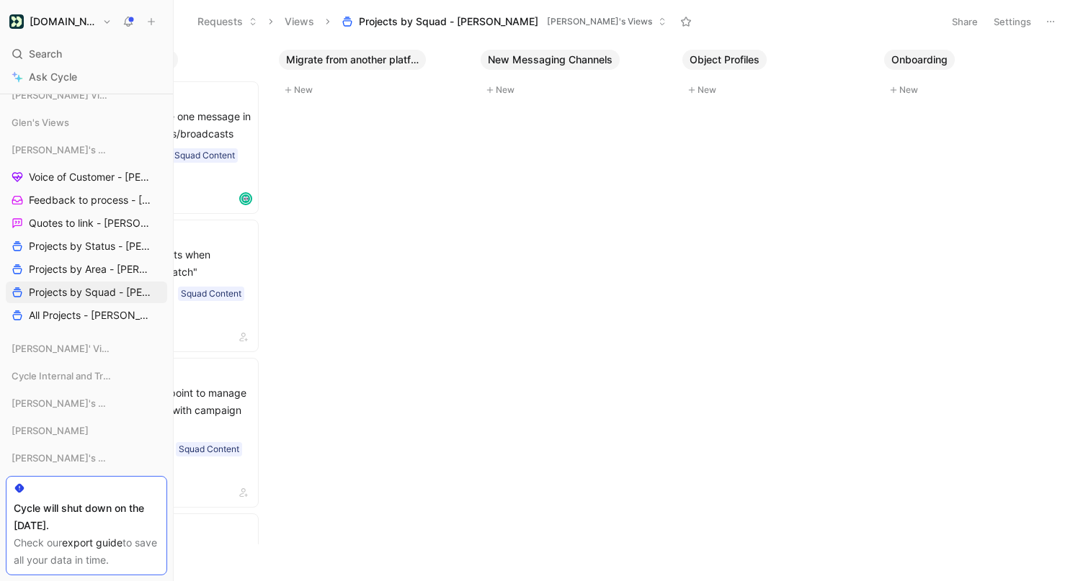
scroll to position [0, 7457]
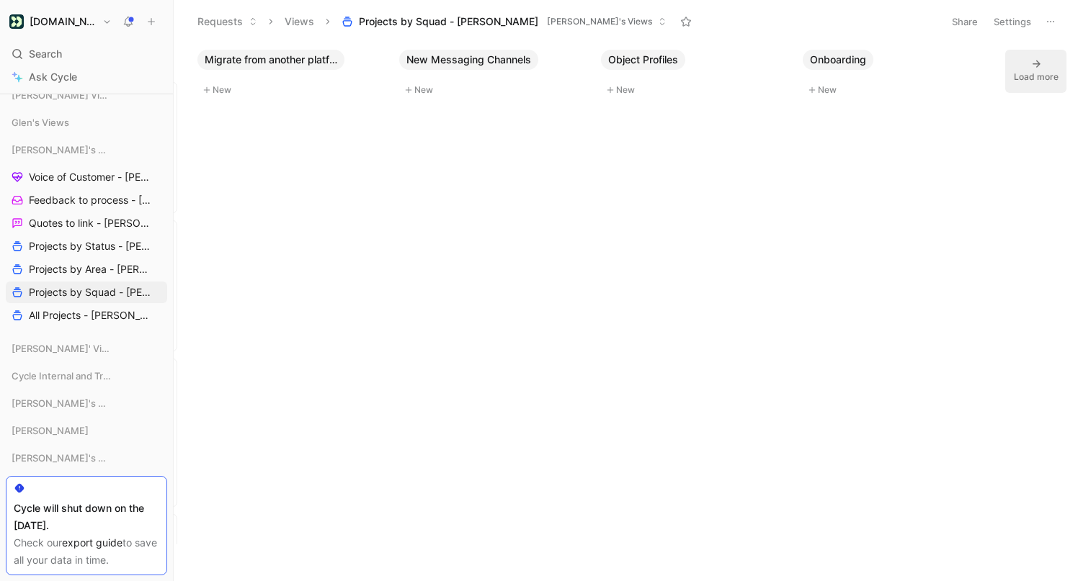
click at [1044, 60] on button "Load more" at bounding box center [1035, 71] width 61 height 43
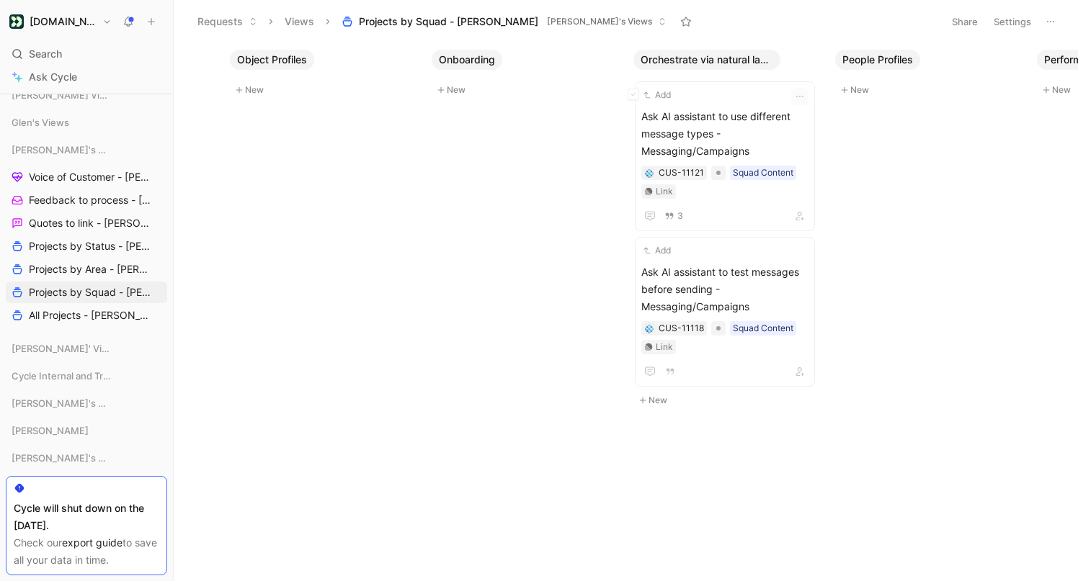
scroll to position [0, 7856]
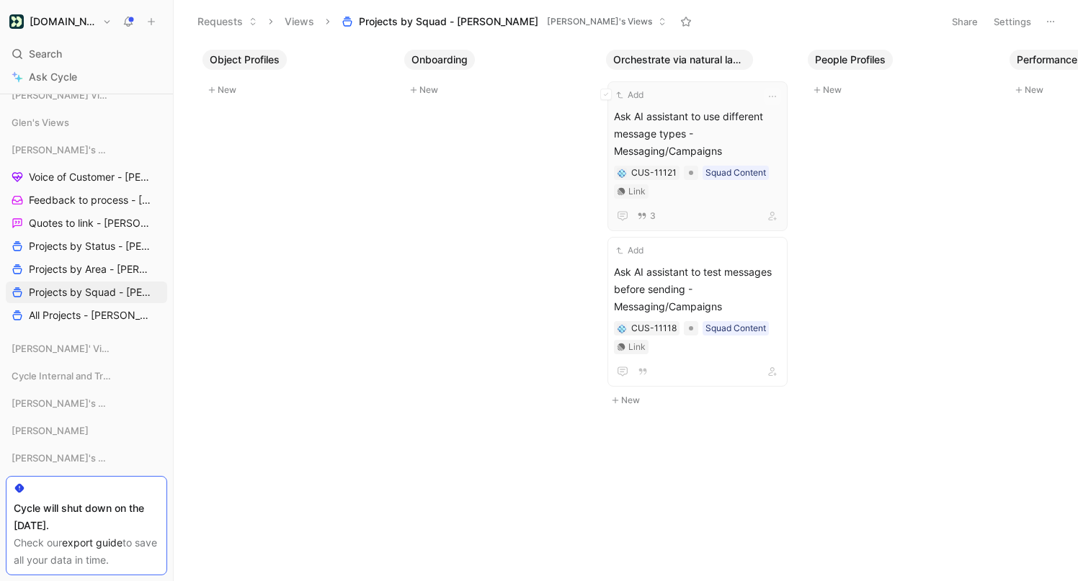
click at [744, 124] on span "Ask AI assistant to use different message types - Messaging/Campaigns" at bounding box center [697, 134] width 167 height 52
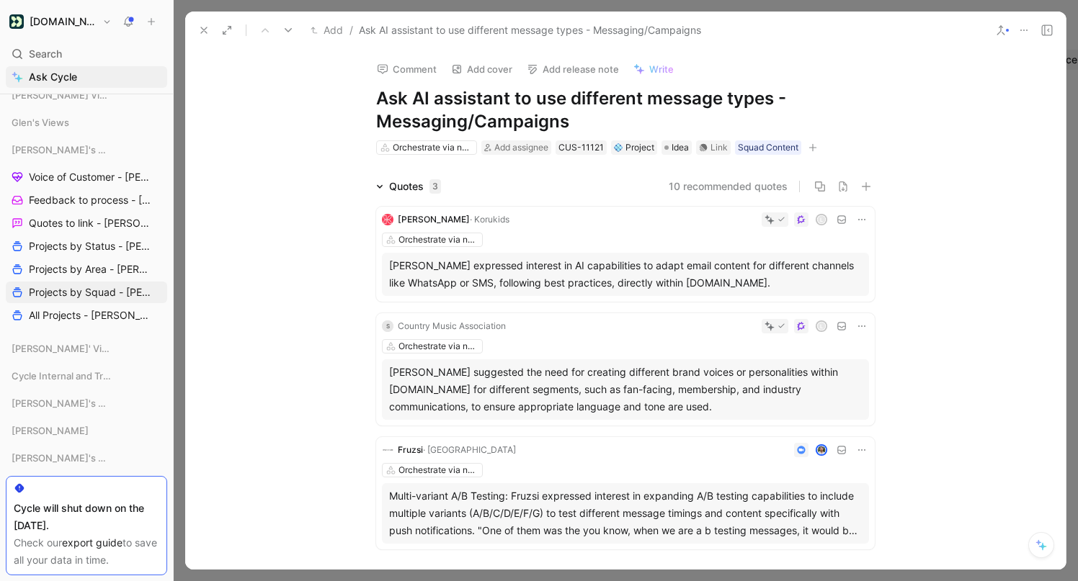
click at [205, 27] on icon at bounding box center [204, 30] width 12 height 12
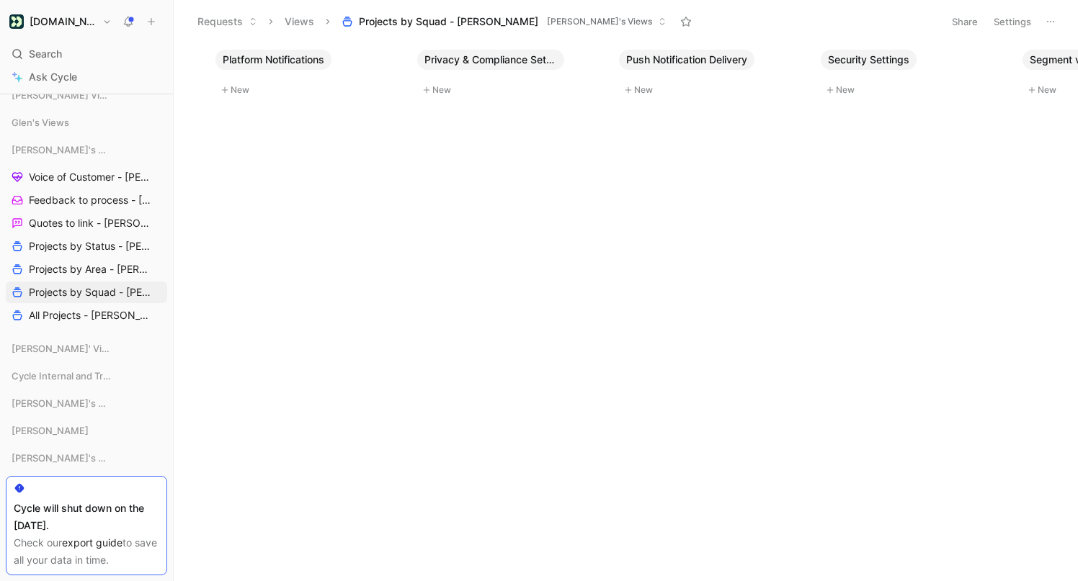
scroll to position [0, 9475]
click at [1028, 63] on button "Load more" at bounding box center [1035, 71] width 61 height 43
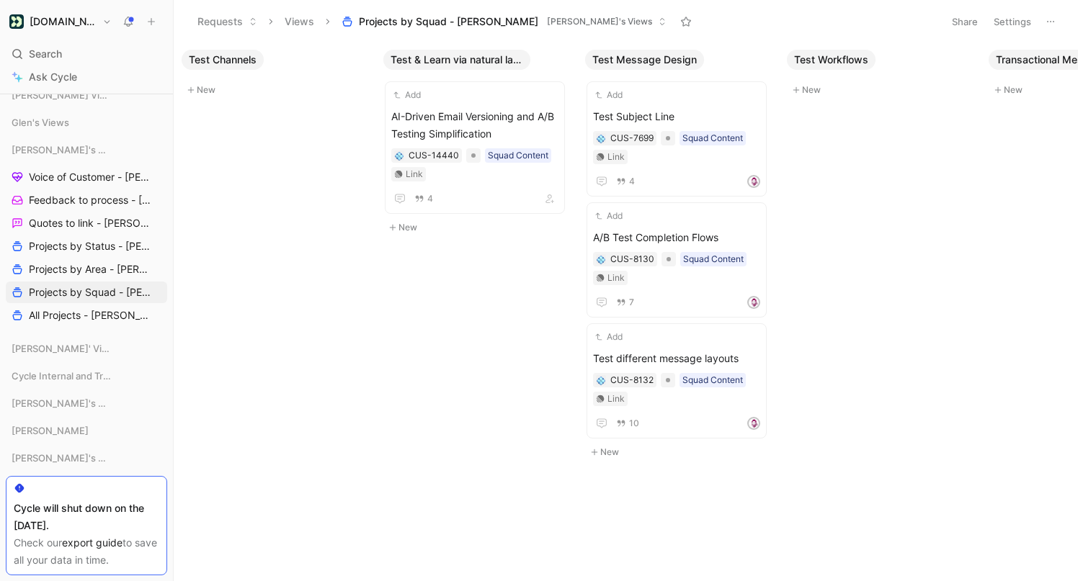
scroll to position [0, 10284]
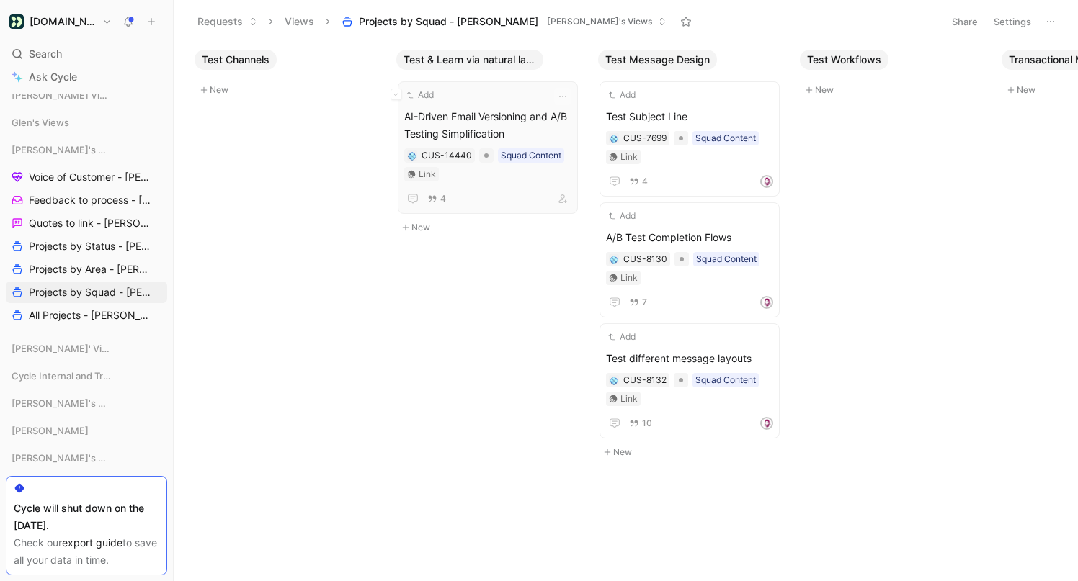
click at [496, 112] on span "AI-Driven Email Versioning and A/B Testing Simplification" at bounding box center [487, 125] width 167 height 35
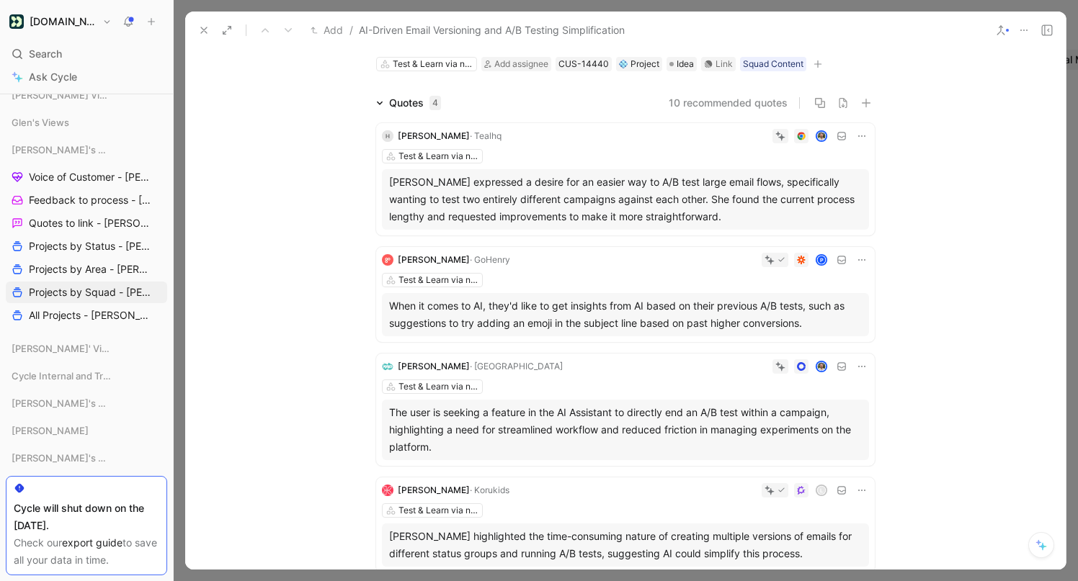
scroll to position [63, 0]
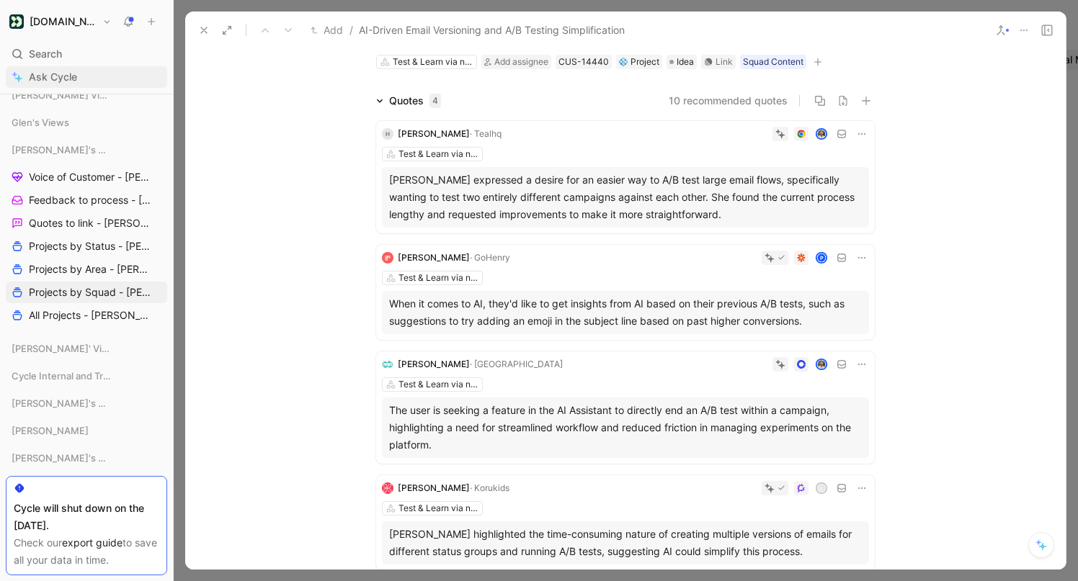
click at [82, 78] on link "Ask Cycle" at bounding box center [86, 77] width 161 height 22
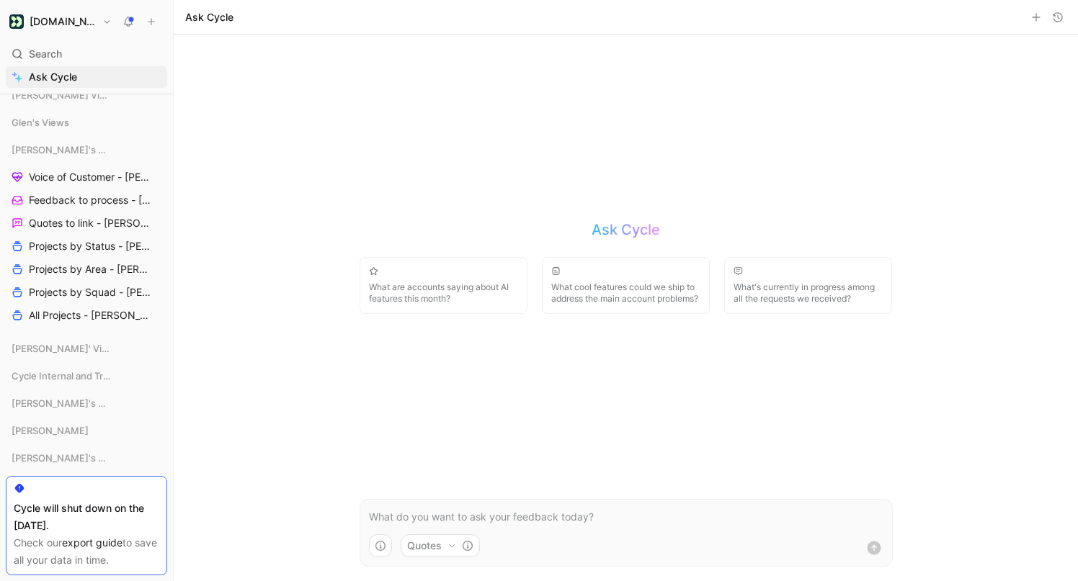
click at [468, 514] on p at bounding box center [626, 517] width 514 height 17
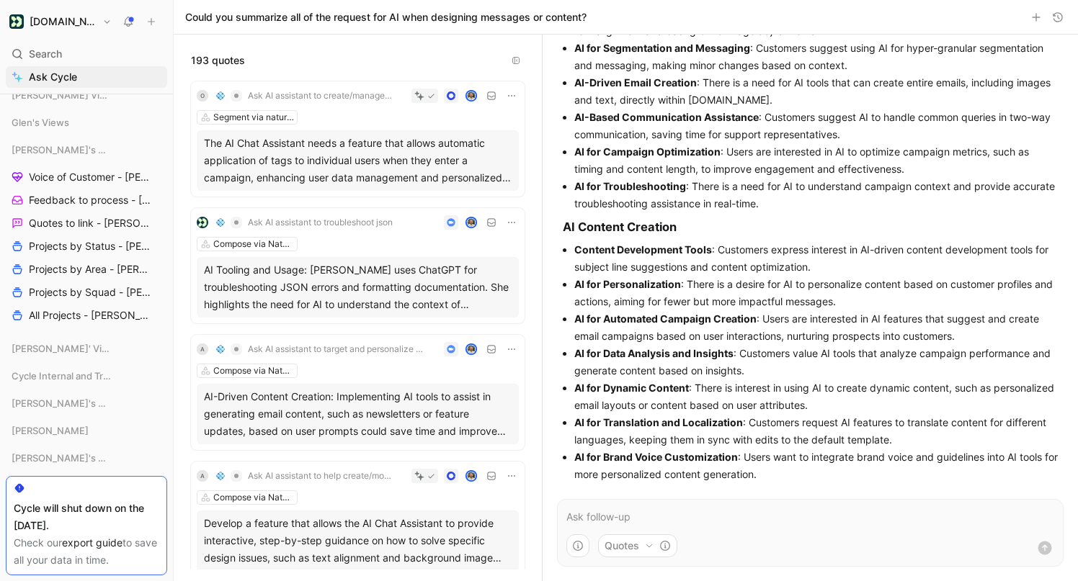
scroll to position [299, 0]
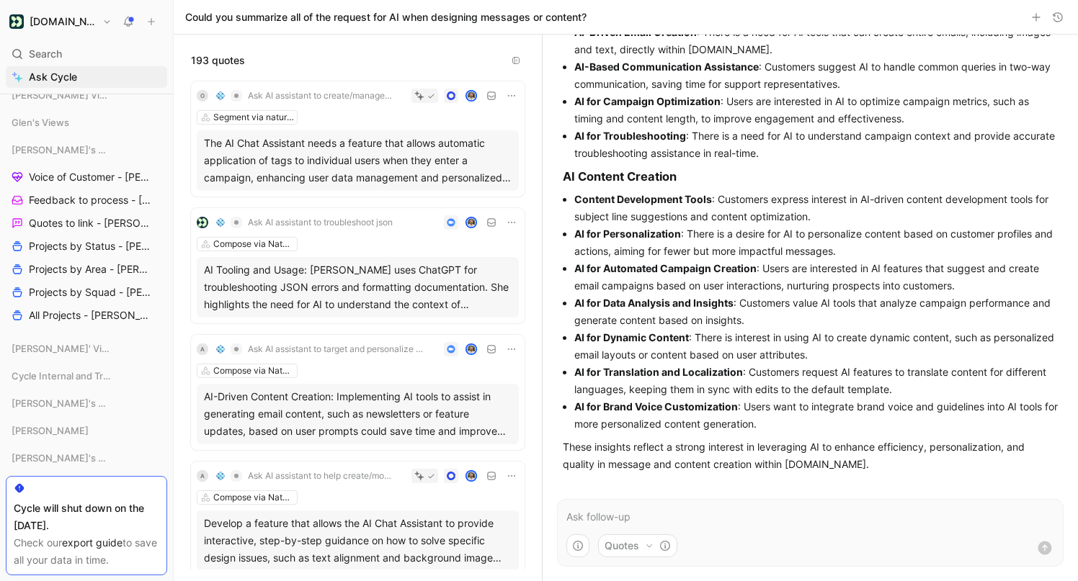
click at [628, 512] on p at bounding box center [810, 517] width 488 height 17
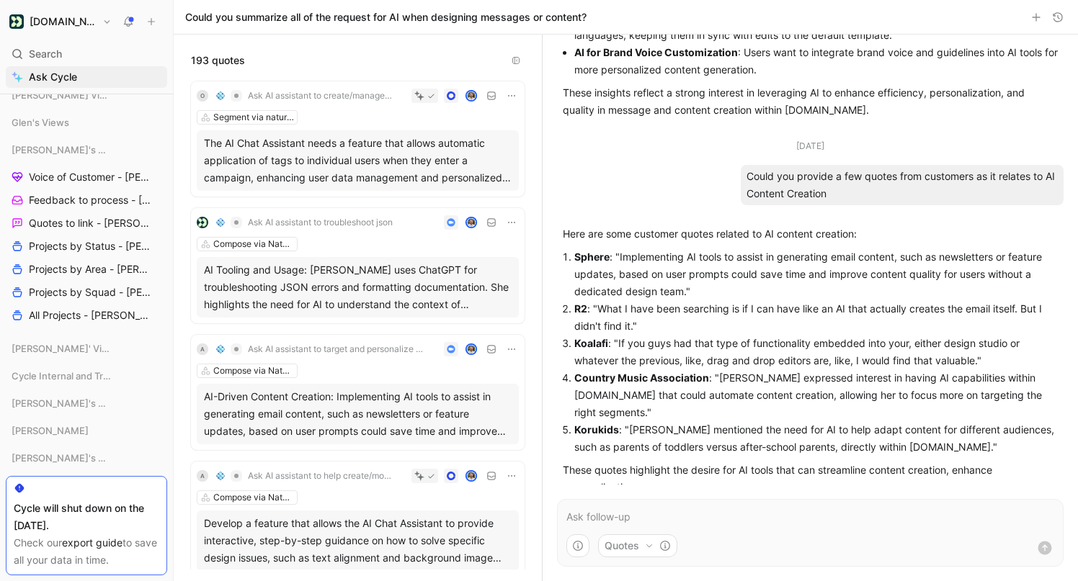
scroll to position [671, 0]
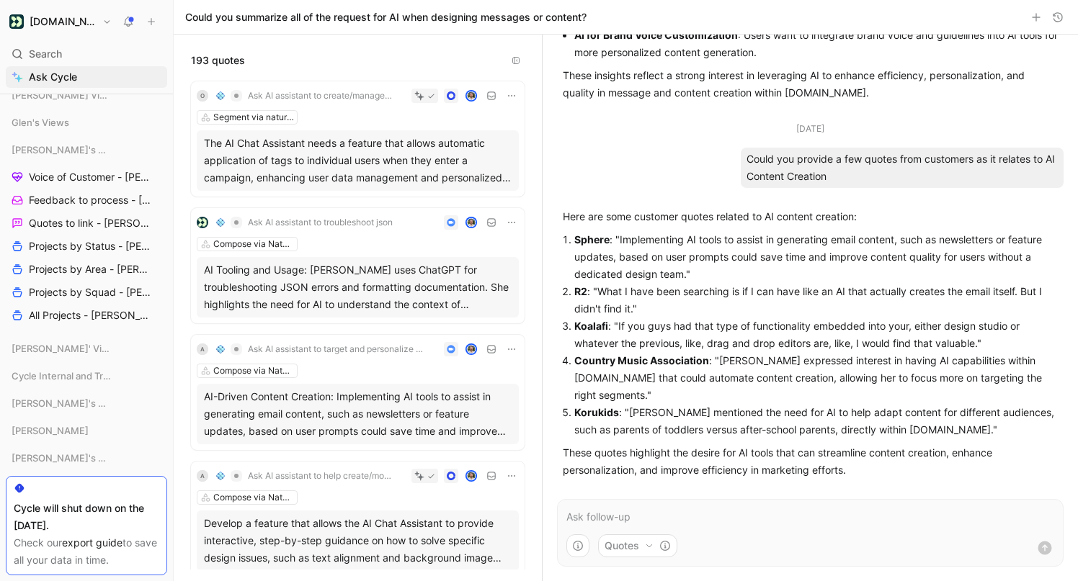
drag, startPoint x: 574, startPoint y: 238, endPoint x: 1024, endPoint y: 439, distance: 492.5
click at [1024, 439] on div "Here are some customer quotes related to AI content creation: Sphere : "Impleme…" at bounding box center [810, 343] width 495 height 271
copy ol "Sphere : "Implementing AI tools to assist in generating email content, such as …"
